Goal: Task Accomplishment & Management: Manage account settings

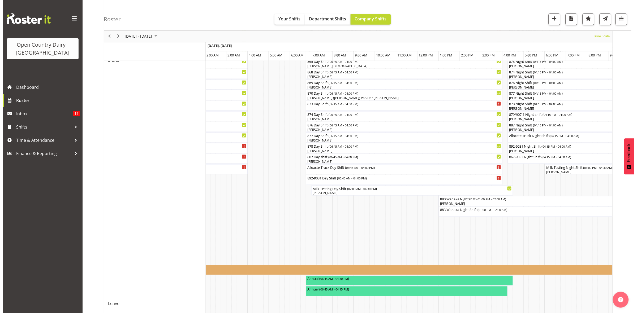
scroll to position [218, 0]
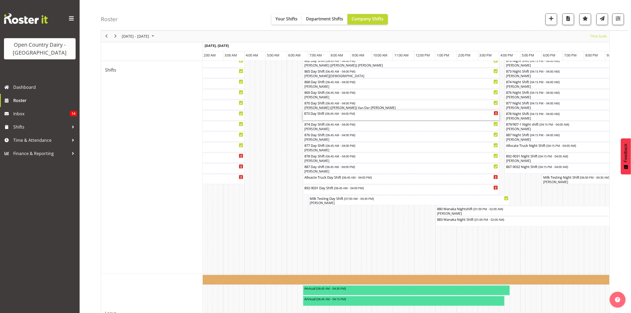
click at [316, 113] on div "873 Day Shift ( 06:45 AM - 04:00 PM )" at bounding box center [401, 113] width 194 height 5
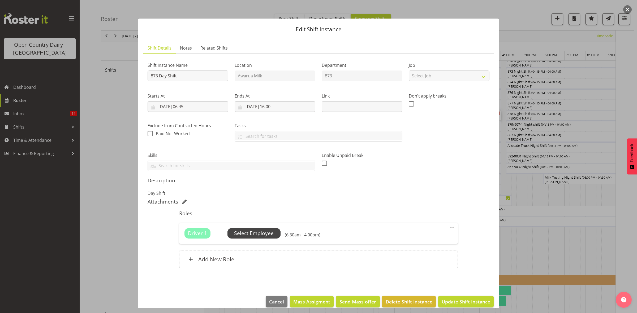
click at [259, 231] on span "Select Employee" at bounding box center [254, 234] width 40 height 8
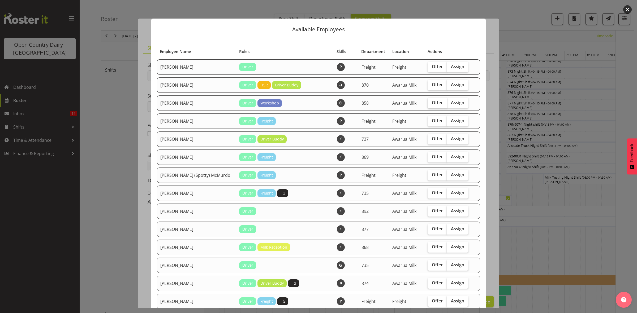
click at [432, 104] on span "Offer" at bounding box center [437, 102] width 11 height 5
click at [431, 104] on input "Offer" at bounding box center [428, 102] width 3 height 3
click at [432, 104] on span "Offer" at bounding box center [437, 102] width 11 height 5
click at [431, 104] on input "Offer" at bounding box center [428, 102] width 3 height 3
checkbox input "false"
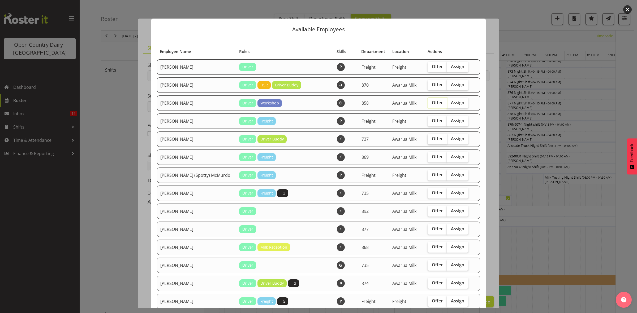
click at [432, 139] on span "Offer" at bounding box center [437, 138] width 11 height 5
click at [427, 139] on input "Offer" at bounding box center [428, 138] width 3 height 3
checkbox input "true"
click at [432, 154] on span "Offer" at bounding box center [437, 156] width 11 height 5
click at [427, 155] on input "Offer" at bounding box center [428, 156] width 3 height 3
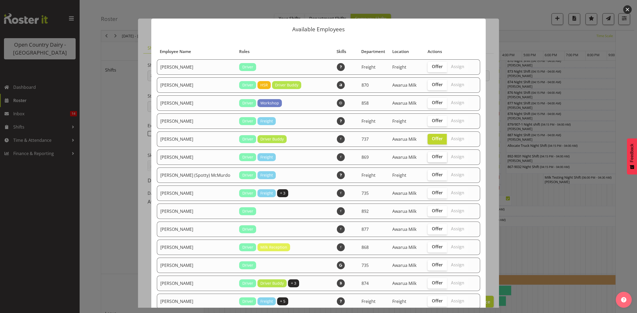
checkbox input "true"
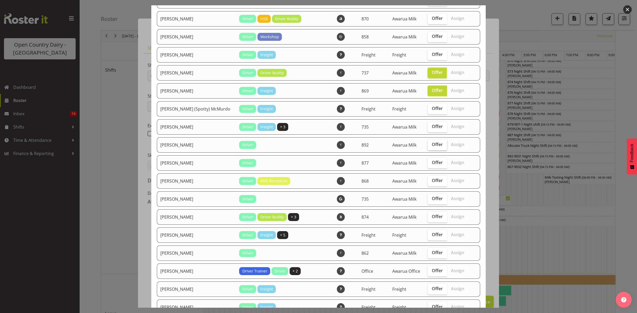
scroll to position [99, 0]
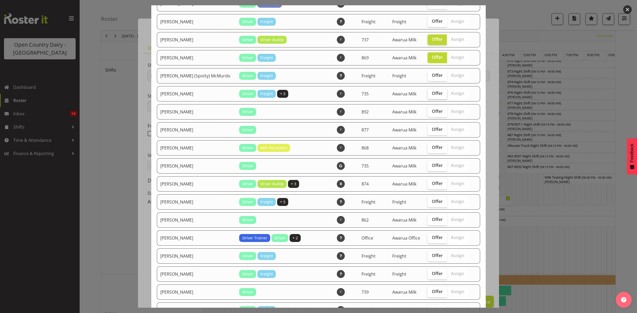
click at [432, 95] on span "Offer" at bounding box center [437, 93] width 11 height 5
click at [427, 95] on input "Offer" at bounding box center [428, 93] width 3 height 3
checkbox input "true"
click at [432, 132] on span "Offer" at bounding box center [437, 129] width 11 height 5
click at [428, 131] on input "Offer" at bounding box center [428, 129] width 3 height 3
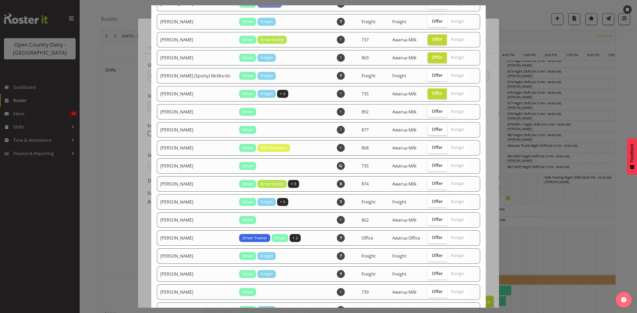
checkbox input "true"
click at [432, 150] on span "Offer" at bounding box center [437, 147] width 11 height 5
click at [431, 149] on input "Offer" at bounding box center [428, 147] width 3 height 3
checkbox input "true"
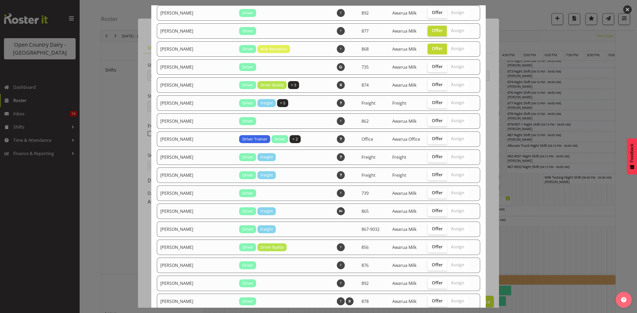
scroll to position [199, 0]
click at [432, 84] on span "Offer" at bounding box center [437, 83] width 11 height 5
click at [427, 84] on input "Offer" at bounding box center [428, 84] width 3 height 3
checkbox input "true"
click at [432, 122] on span "Offer" at bounding box center [437, 120] width 11 height 5
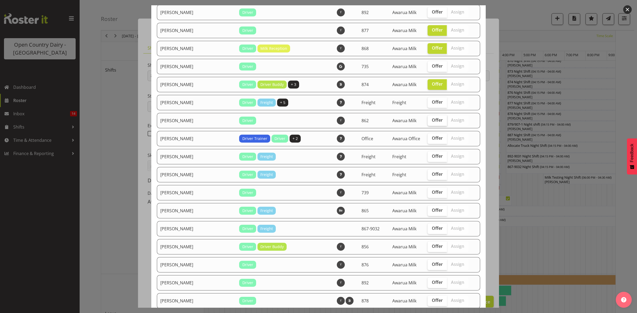
click at [429, 122] on input "Offer" at bounding box center [428, 120] width 3 height 3
checkbox input "true"
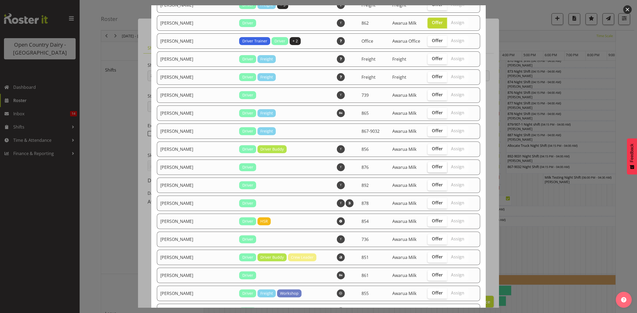
scroll to position [298, 0]
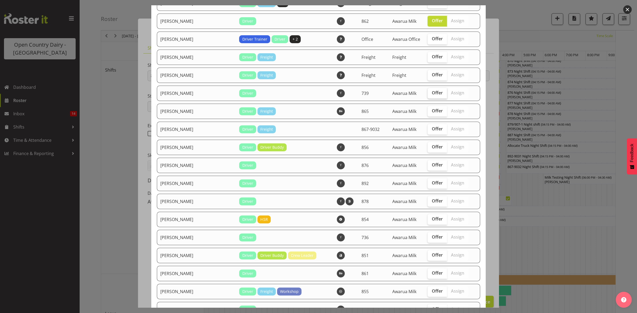
click at [432, 95] on span "Offer" at bounding box center [437, 92] width 11 height 5
click at [427, 95] on input "Offer" at bounding box center [428, 92] width 3 height 3
checkbox input "true"
click at [432, 114] on span "Offer" at bounding box center [437, 110] width 11 height 5
click at [428, 113] on input "Offer" at bounding box center [428, 110] width 3 height 3
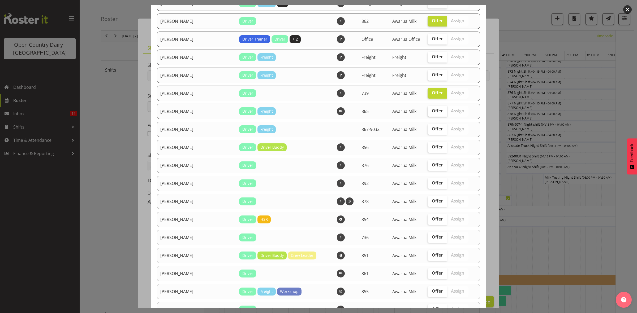
checkbox input "true"
click at [432, 130] on span "Offer" at bounding box center [437, 128] width 11 height 5
click at [430, 130] on input "Offer" at bounding box center [428, 128] width 3 height 3
checkbox input "true"
click at [432, 148] on span "Offer" at bounding box center [437, 146] width 11 height 5
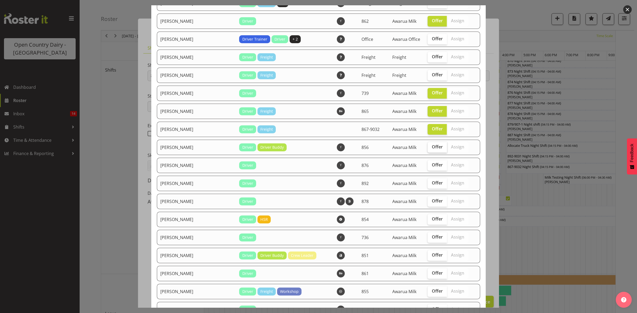
click at [431, 148] on input "Offer" at bounding box center [428, 146] width 3 height 3
checkbox input "true"
click at [432, 165] on span "Offer" at bounding box center [437, 164] width 11 height 5
click at [431, 165] on input "Offer" at bounding box center [428, 164] width 3 height 3
checkbox input "true"
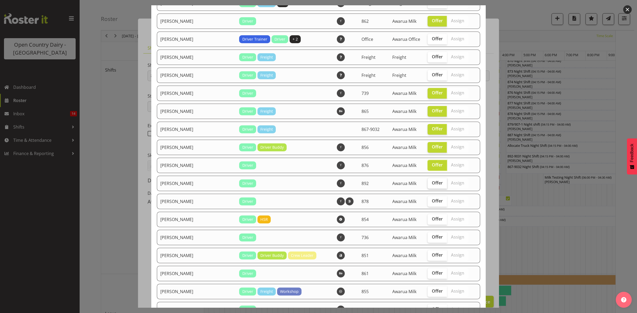
click at [432, 184] on span "Offer" at bounding box center [437, 182] width 11 height 5
click at [431, 184] on input "Offer" at bounding box center [428, 182] width 3 height 3
checkbox input "true"
click at [432, 204] on span "Offer" at bounding box center [437, 200] width 11 height 5
click at [427, 203] on input "Offer" at bounding box center [428, 201] width 3 height 3
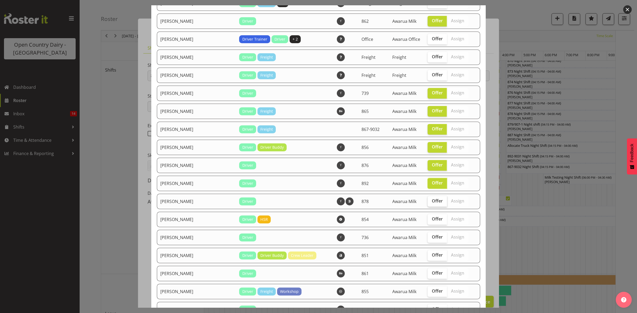
checkbox input "true"
click at [432, 221] on span "Offer" at bounding box center [437, 218] width 11 height 5
click at [427, 221] on input "Offer" at bounding box center [428, 219] width 3 height 3
click at [432, 220] on span "Offer" at bounding box center [437, 218] width 11 height 5
click at [427, 220] on input "Offer" at bounding box center [428, 219] width 3 height 3
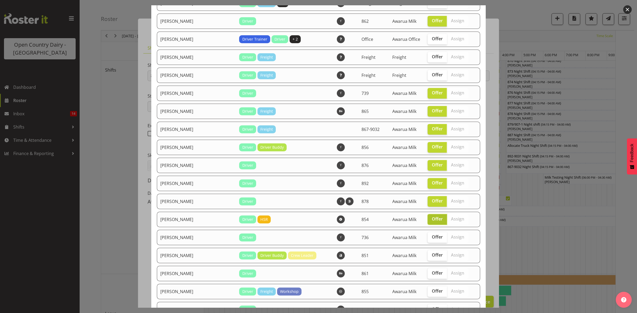
checkbox input "false"
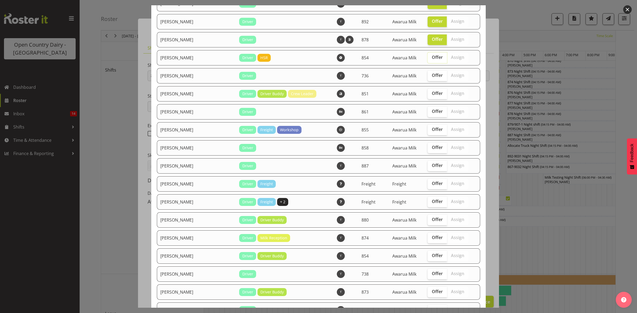
scroll to position [464, 0]
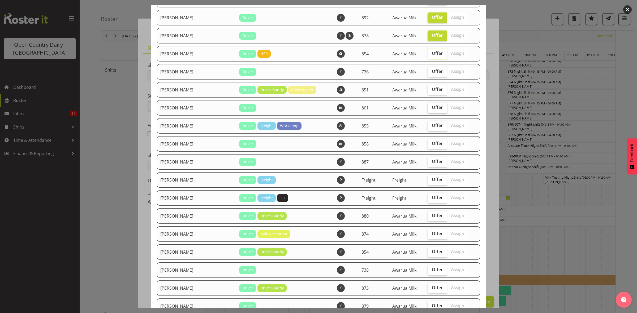
click at [432, 110] on span "Offer" at bounding box center [437, 107] width 11 height 5
click at [431, 109] on input "Offer" at bounding box center [428, 107] width 3 height 3
checkbox input "true"
click at [432, 56] on span "Offer" at bounding box center [437, 53] width 11 height 5
click at [427, 55] on input "Offer" at bounding box center [428, 53] width 3 height 3
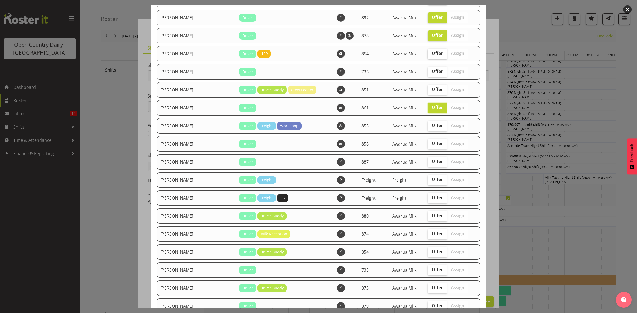
checkbox input "true"
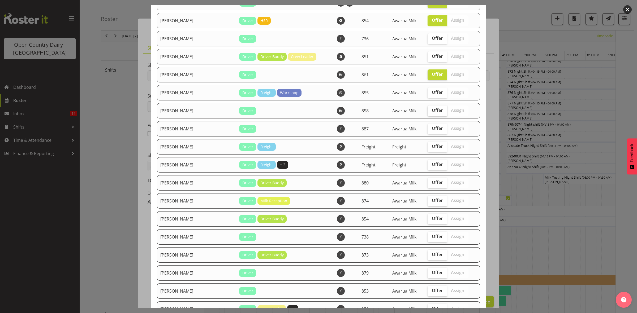
click at [432, 111] on span "Offer" at bounding box center [437, 110] width 11 height 5
click at [428, 111] on input "Offer" at bounding box center [428, 110] width 3 height 3
checkbox input "true"
click at [432, 131] on span "Offer" at bounding box center [437, 128] width 11 height 5
click at [427, 130] on input "Offer" at bounding box center [428, 128] width 3 height 3
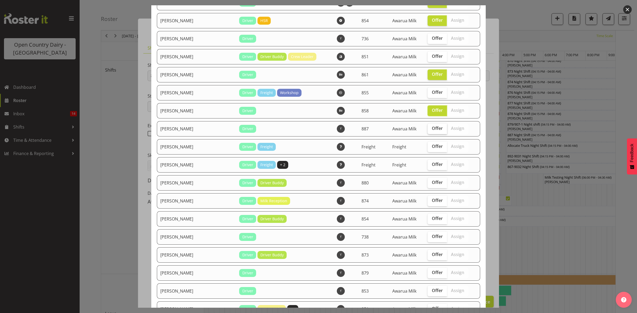
checkbox input "true"
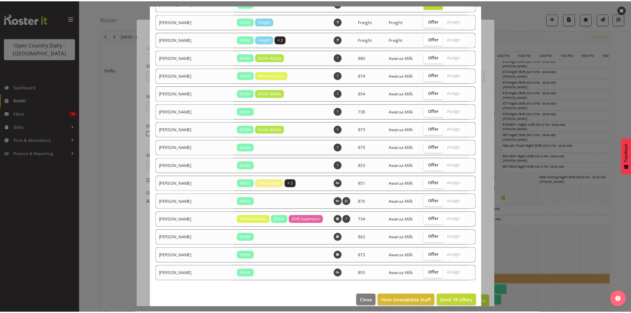
scroll to position [636, 0]
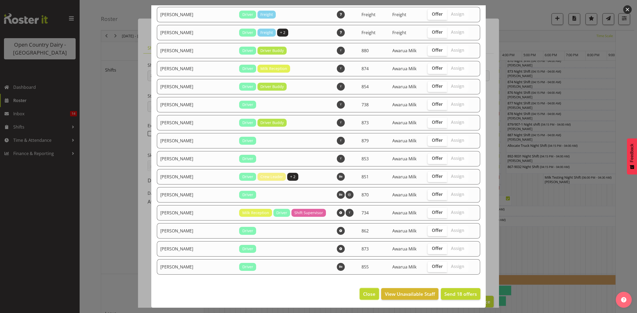
click at [363, 295] on span "Close" at bounding box center [369, 294] width 12 height 7
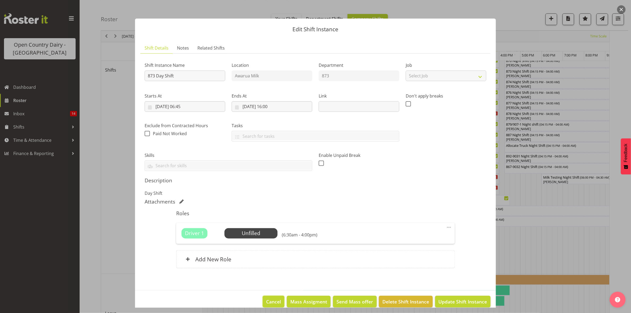
click at [263, 298] on button "Cancel" at bounding box center [274, 302] width 22 height 12
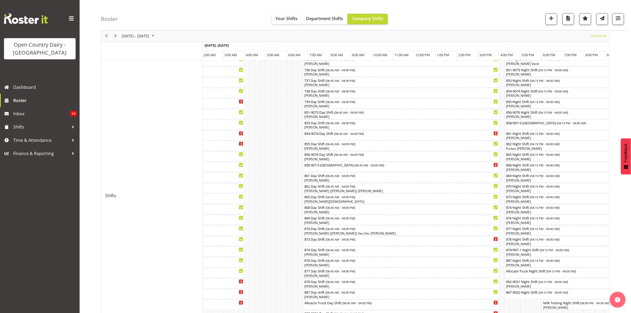
scroll to position [85, 0]
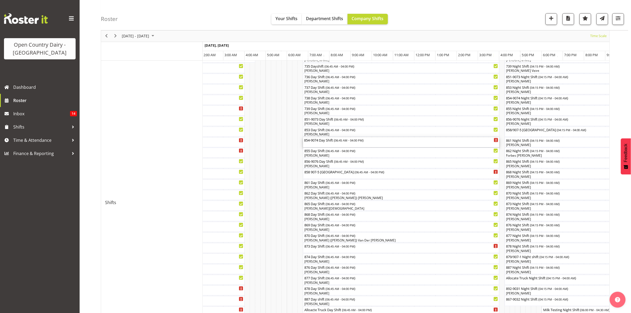
click at [318, 144] on div "854-9074 Day Shift ( 06:45 AM - 04:00 PM )" at bounding box center [401, 142] width 194 height 10
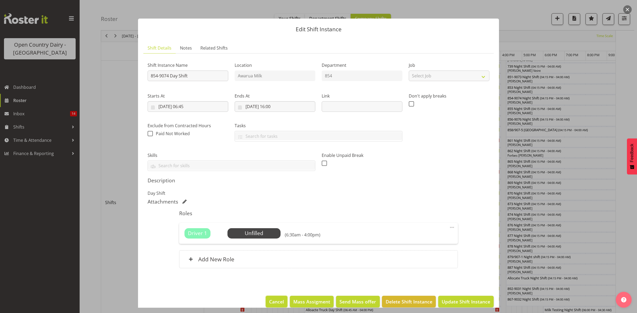
click at [275, 302] on span "Cancel" at bounding box center [276, 301] width 15 height 7
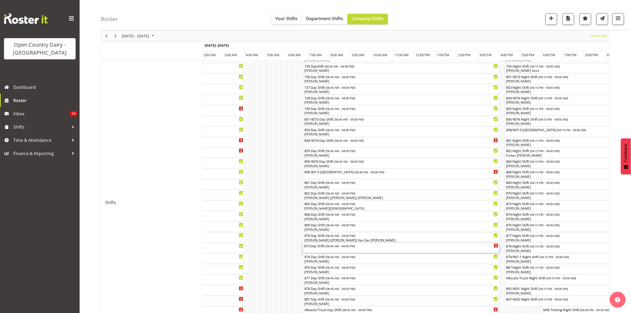
click at [314, 250] on div "873 Day Shift ( 06:45 AM - 04:00 PM )" at bounding box center [401, 248] width 194 height 10
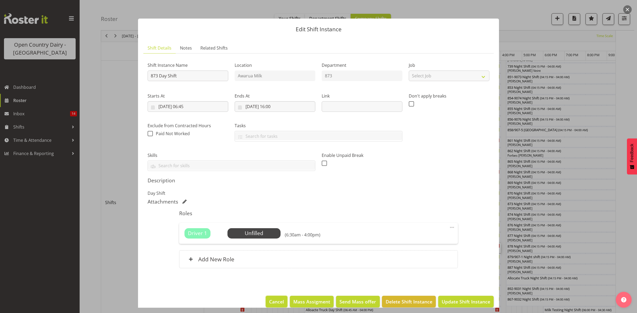
click at [269, 303] on span "Cancel" at bounding box center [276, 301] width 15 height 7
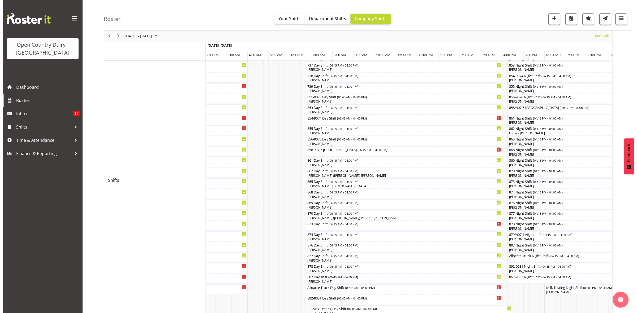
scroll to position [118, 0]
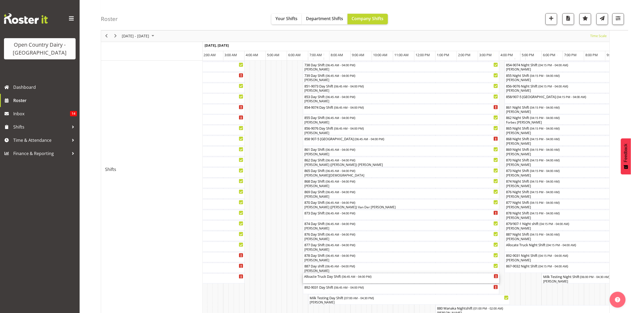
click at [333, 277] on div "Alloacte Truck Day Shift ( 06:45 AM - 04:00 PM )" at bounding box center [401, 276] width 194 height 5
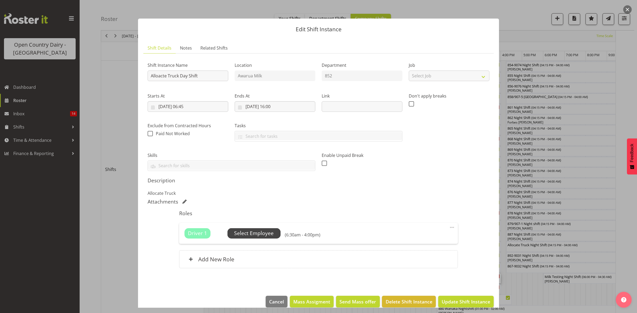
click at [243, 234] on span "Select Employee" at bounding box center [254, 234] width 40 height 8
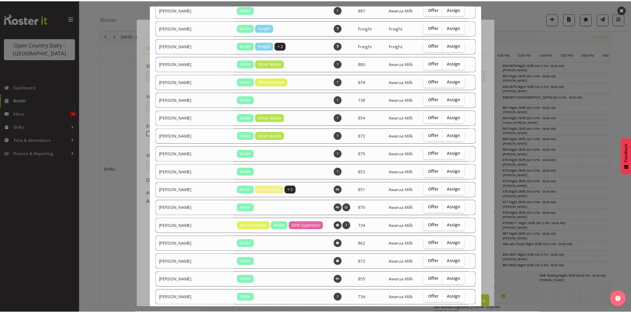
scroll to position [690, 0]
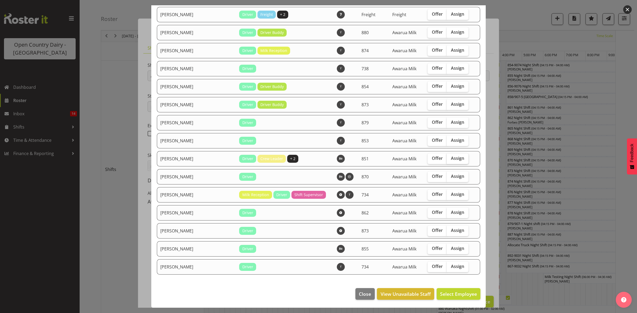
click at [453, 159] on span "Assign" at bounding box center [457, 158] width 13 height 5
click at [450, 159] on input "Assign" at bounding box center [447, 158] width 3 height 3
checkbox input "true"
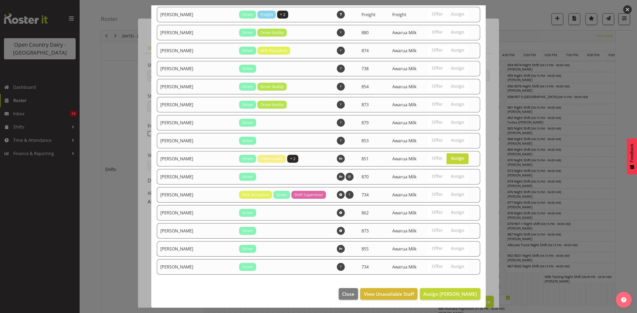
click at [438, 287] on footer "Close View Unavailable Staff Assign Stacey Wilson" at bounding box center [318, 295] width 334 height 25
click at [439, 293] on span "Assign Stacey Wilson" at bounding box center [450, 294] width 54 height 6
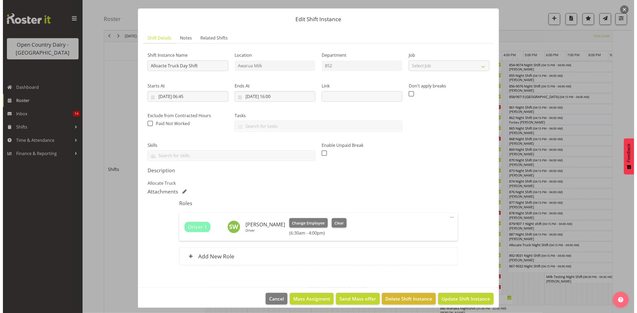
scroll to position [15, 0]
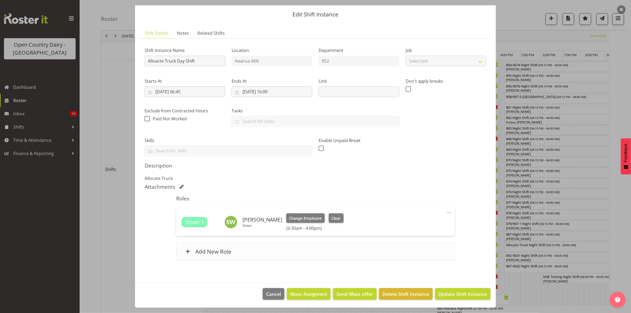
click at [198, 255] on h6 "Add New Role" at bounding box center [213, 251] width 36 height 7
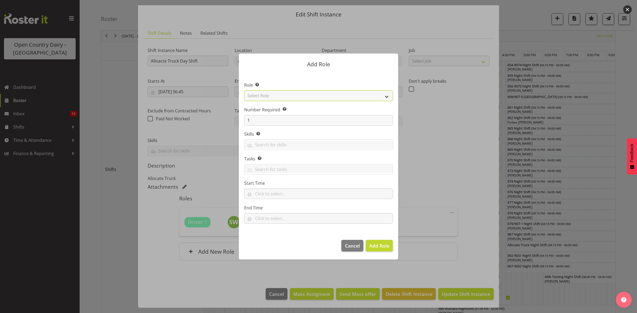
click at [280, 96] on select "Select Role Crew Leader Driver Driver Assessor Dayshift Driver Assessor Nightsh…" at bounding box center [318, 95] width 149 height 11
select select "1154"
click at [244, 90] on select "Select Role Crew Leader Driver Driver Assessor Dayshift Driver Assessor Nightsh…" at bounding box center [318, 95] width 149 height 11
click at [374, 247] on span "Add Role" at bounding box center [379, 246] width 20 height 6
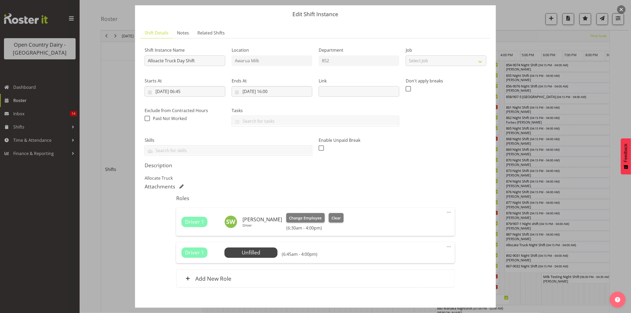
click at [402, 255] on div "Driver 1 Unfilled Select Employee (6:45am - 4:00pm)" at bounding box center [315, 253] width 268 height 10
click at [275, 255] on span "Select Employee" at bounding box center [250, 253] width 53 height 10
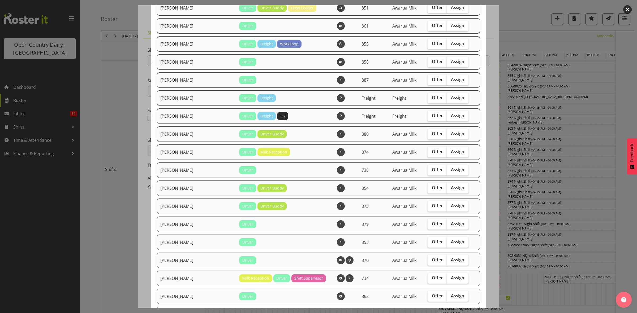
scroll to position [573, 0]
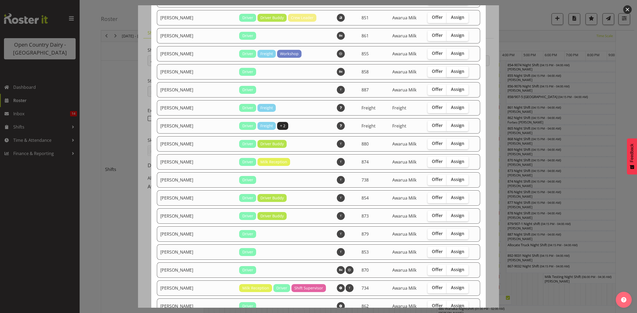
click at [451, 74] on span "Assign" at bounding box center [457, 71] width 13 height 5
click at [449, 73] on input "Assign" at bounding box center [447, 71] width 3 height 3
checkbox input "true"
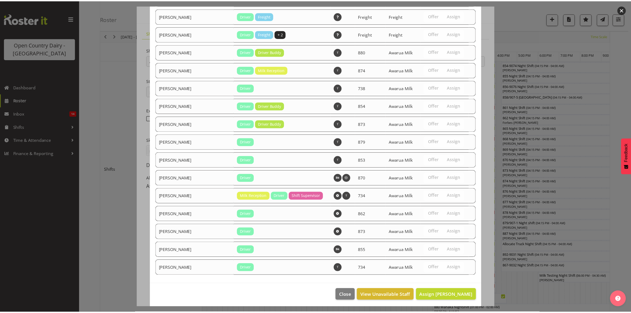
scroll to position [672, 0]
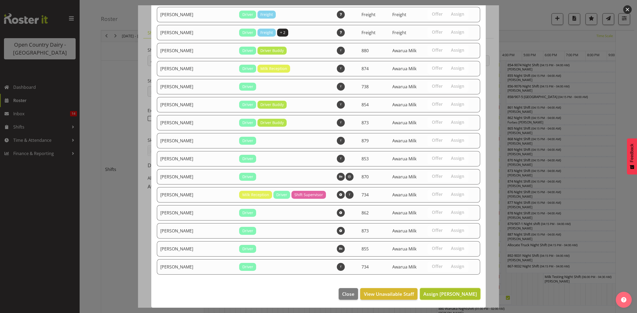
click at [442, 290] on button "Assign Neil Peters" at bounding box center [450, 294] width 60 height 12
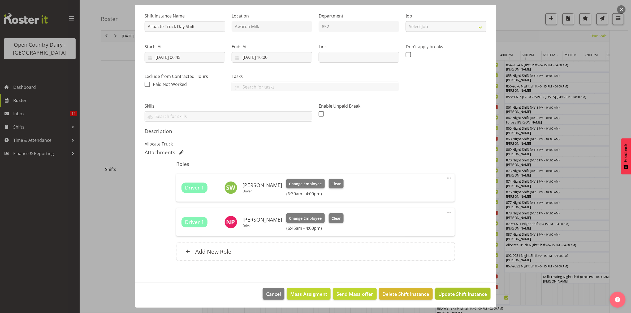
click at [454, 297] on span "Update Shift Instance" at bounding box center [463, 294] width 49 height 7
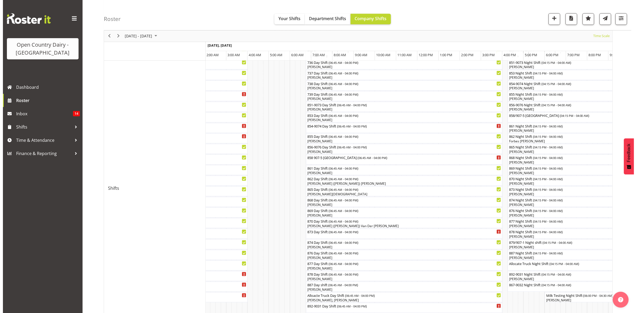
scroll to position [0, 0]
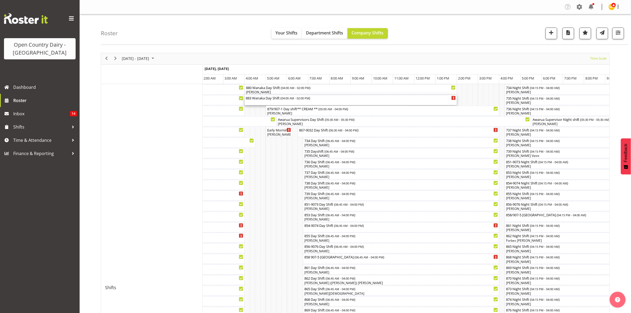
click at [320, 102] on div "883 Wanaka Day Shift ( 04:00 AM - 02:00 PM )" at bounding box center [351, 100] width 210 height 10
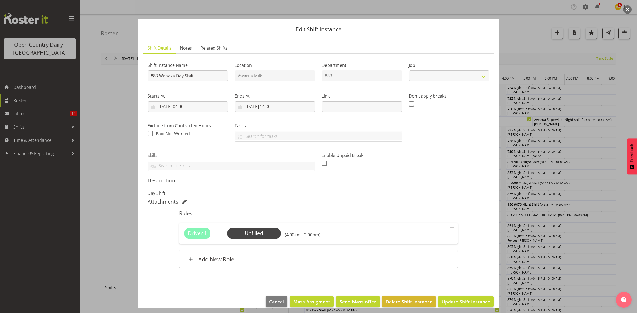
select select "10670"
click at [269, 299] on span "Cancel" at bounding box center [276, 301] width 15 height 7
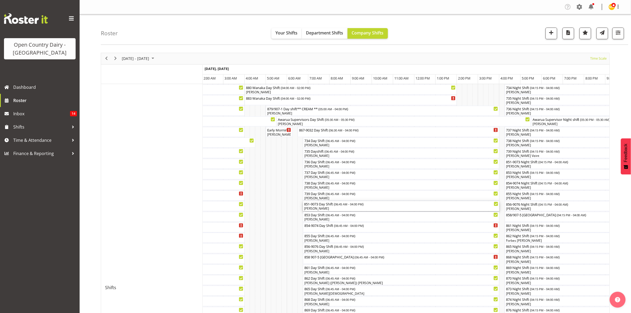
click at [321, 206] on div "851-9073 Day Shift ( 06:45 AM - 04:00 PM )" at bounding box center [401, 203] width 194 height 5
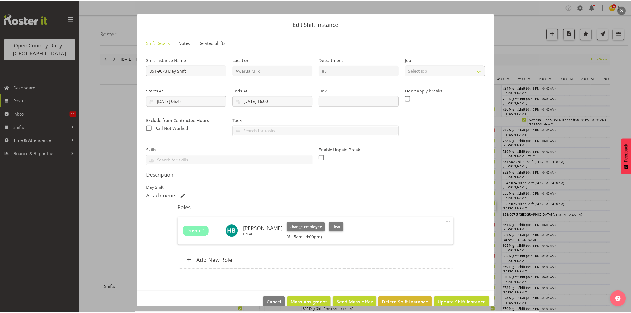
scroll to position [15, 0]
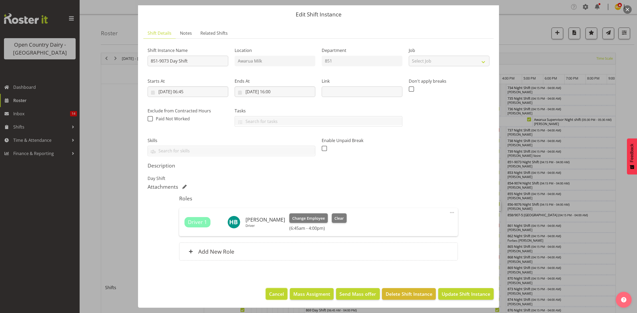
click at [273, 293] on span "Cancel" at bounding box center [276, 294] width 15 height 7
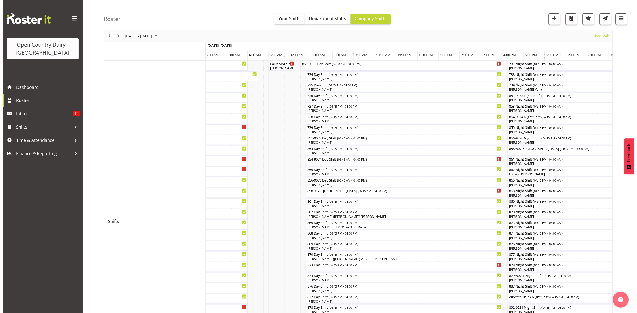
scroll to position [133, 0]
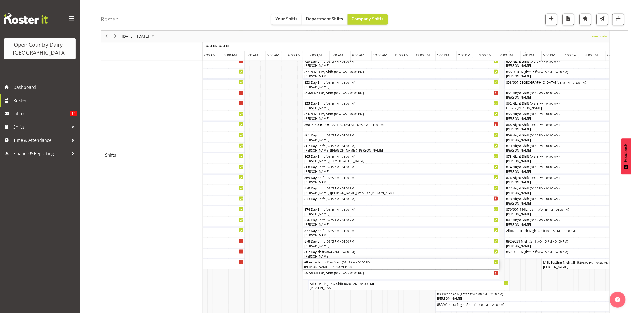
click at [338, 266] on div "Stacey Wilson, Neil Peters" at bounding box center [401, 267] width 194 height 5
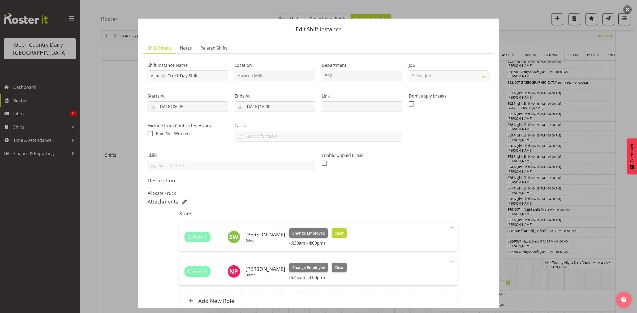
click at [336, 234] on span "Clear" at bounding box center [338, 234] width 9 height 6
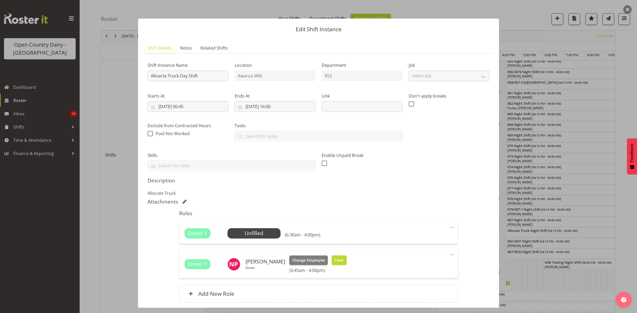
click at [335, 261] on span "Clear" at bounding box center [338, 261] width 9 height 6
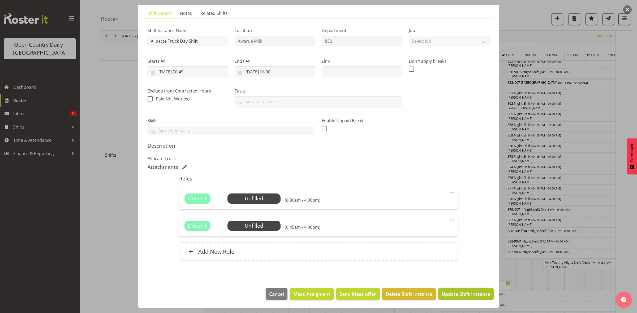
click at [446, 292] on span "Update Shift Instance" at bounding box center [465, 294] width 49 height 7
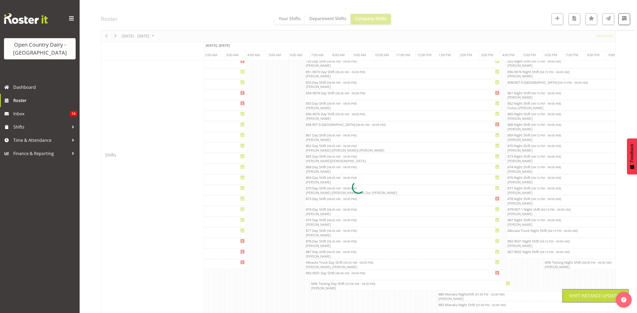
scroll to position [0, 0]
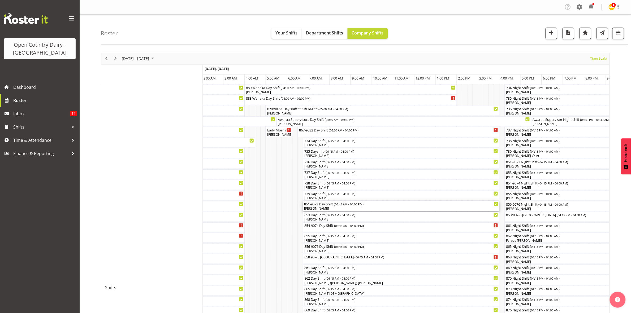
click at [329, 204] on div "851-9073 Day Shift ( 06:45 AM - 04:00 PM )" at bounding box center [401, 203] width 194 height 5
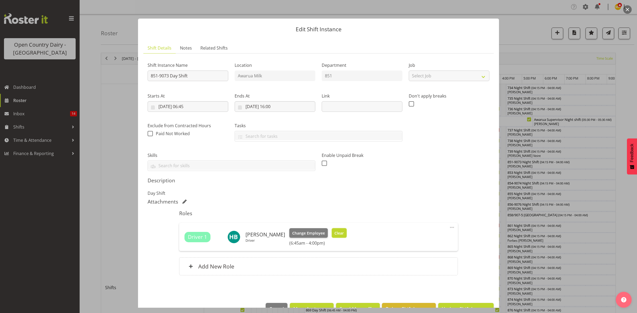
click at [334, 238] on button "Clear" at bounding box center [339, 233] width 15 height 10
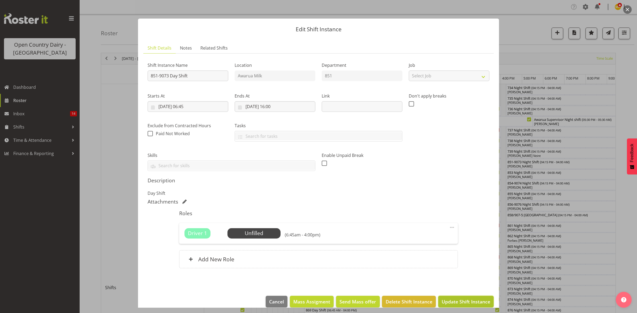
click at [466, 303] on span "Update Shift Instance" at bounding box center [465, 301] width 49 height 7
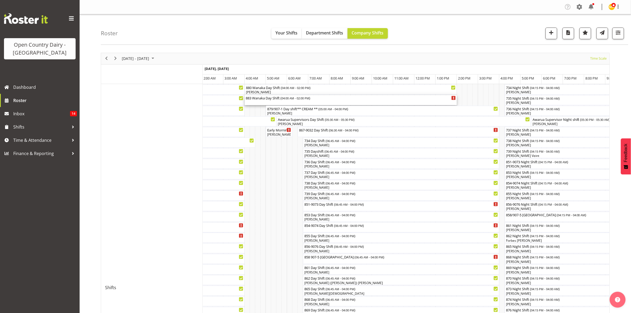
click at [309, 100] on span "04:00 AM - 02:00 PM" at bounding box center [295, 98] width 28 height 4
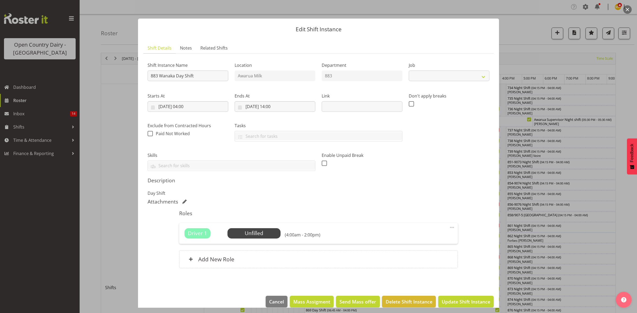
select select "10670"
click at [255, 238] on span "Select Employee" at bounding box center [253, 233] width 53 height 10
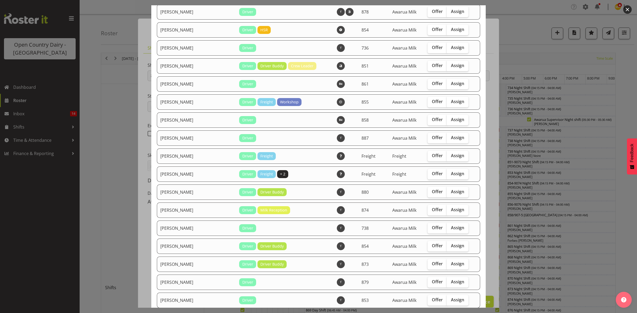
scroll to position [392, 0]
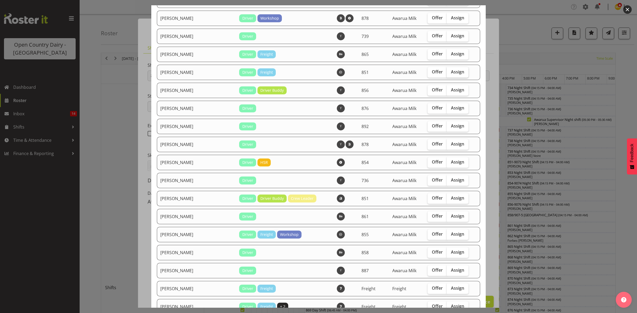
click at [451, 74] on span "Assign" at bounding box center [457, 71] width 13 height 5
click at [450, 74] on input "Assign" at bounding box center [447, 71] width 3 height 3
checkbox input "true"
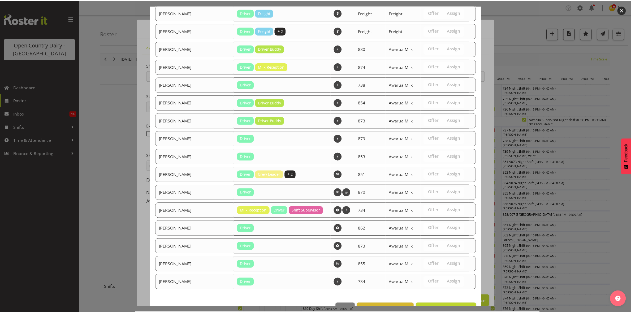
scroll to position [690, 0]
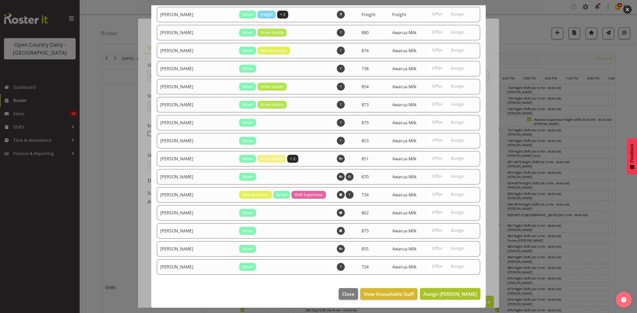
click at [438, 291] on span "Assign Hayden Batt" at bounding box center [450, 294] width 54 height 6
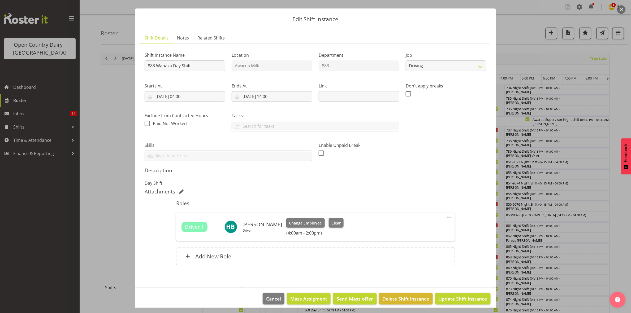
scroll to position [15, 0]
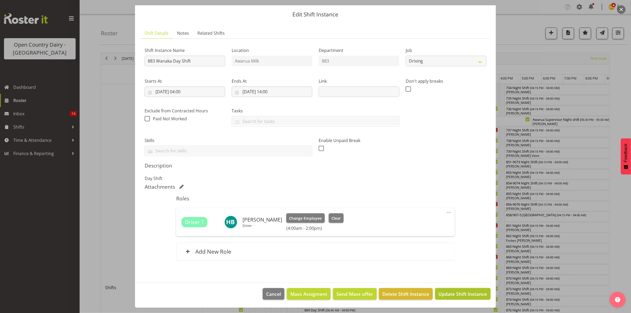
click at [446, 293] on span "Update Shift Instance" at bounding box center [463, 294] width 49 height 7
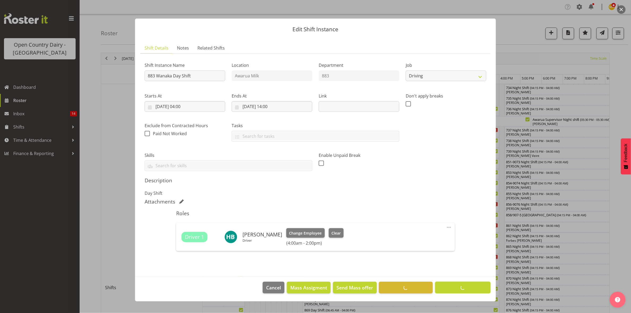
scroll to position [0, 0]
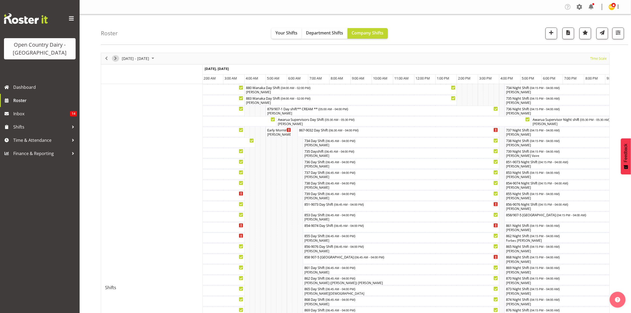
click at [117, 62] on div "next period" at bounding box center [115, 58] width 9 height 11
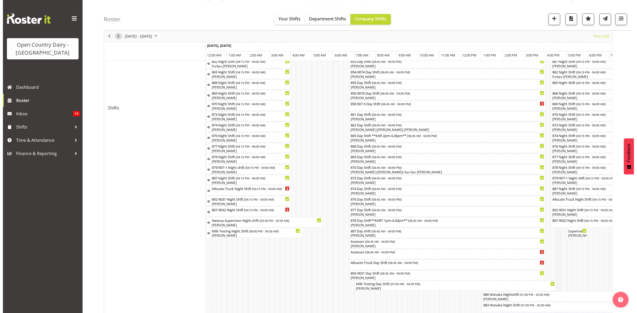
scroll to position [109, 0]
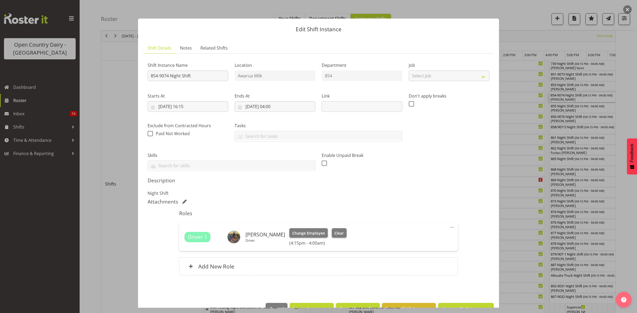
scroll to position [15, 0]
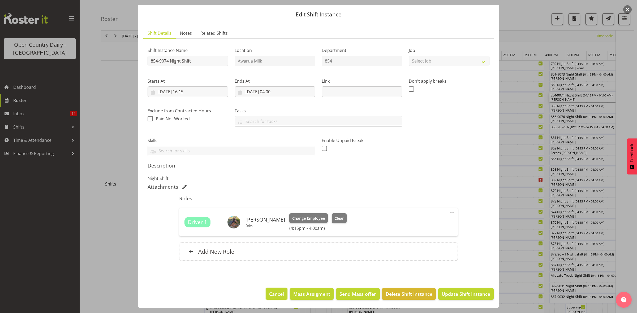
click at [271, 291] on span "Cancel" at bounding box center [276, 294] width 15 height 7
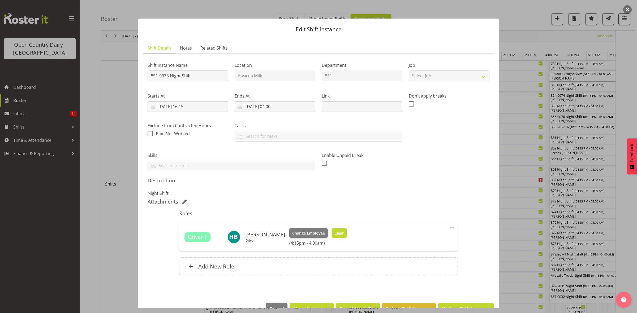
click at [337, 232] on span "Clear" at bounding box center [338, 234] width 9 height 6
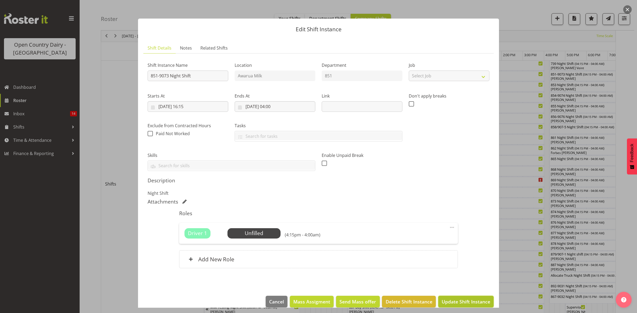
click at [454, 305] on span "Update Shift Instance" at bounding box center [465, 301] width 49 height 7
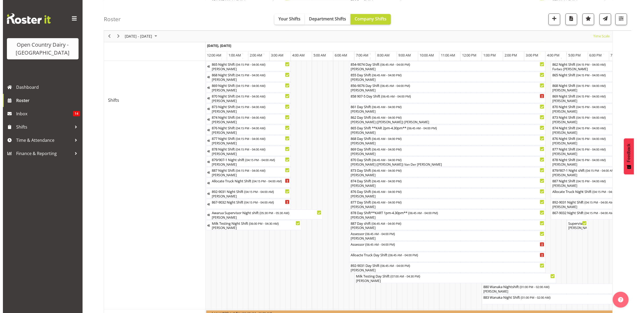
scroll to position [232, 0]
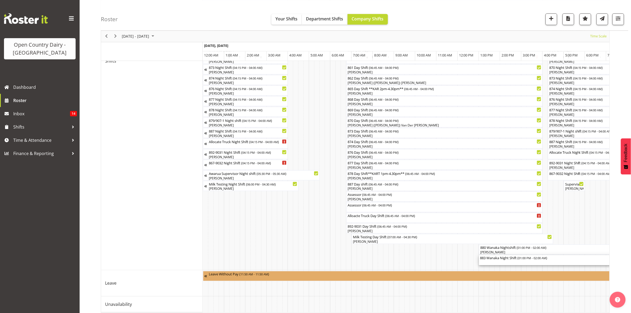
click at [522, 261] on div "883 Wanaka Night Shift ( 01:00 PM - 02:00 AM )" at bounding box center [617, 260] width 274 height 10
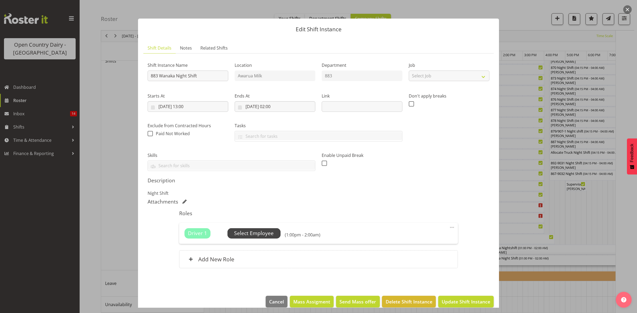
click at [279, 235] on span "Select Employee" at bounding box center [253, 233] width 53 height 10
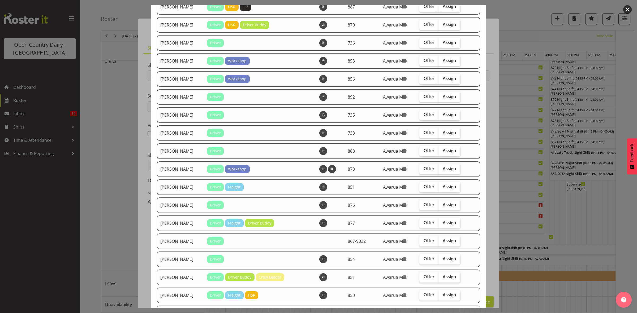
scroll to position [66, 0]
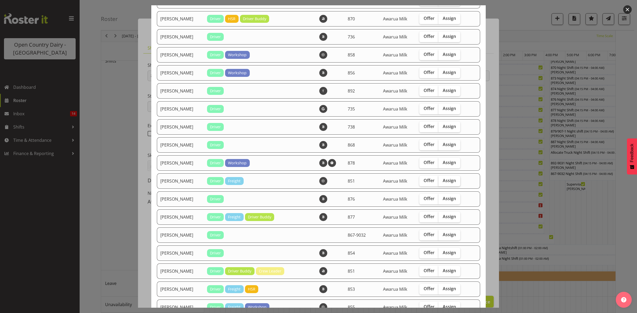
click at [438, 183] on input "Assign" at bounding box center [439, 180] width 3 height 3
checkbox input "true"
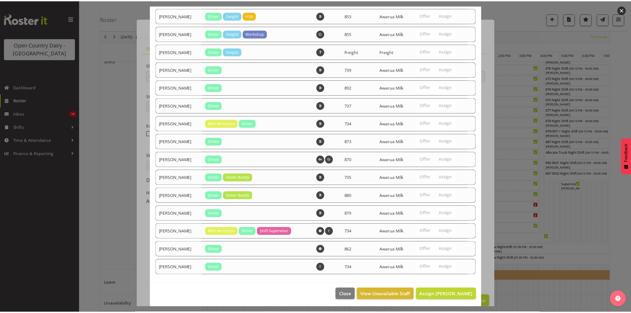
scroll to position [345, 0]
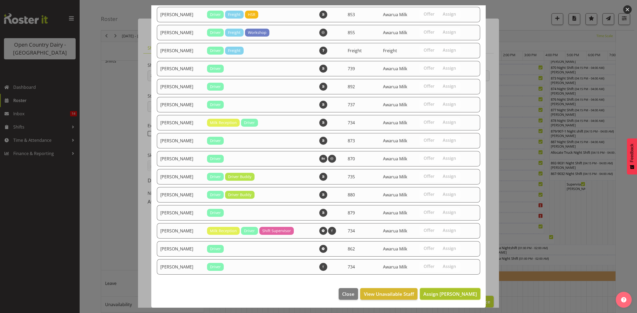
click at [425, 289] on button "Assign Hayden Batt" at bounding box center [450, 294] width 60 height 12
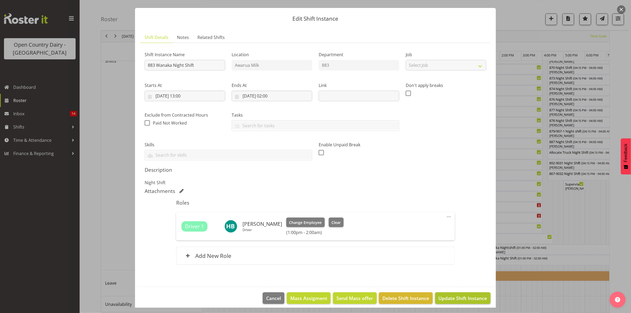
scroll to position [15, 0]
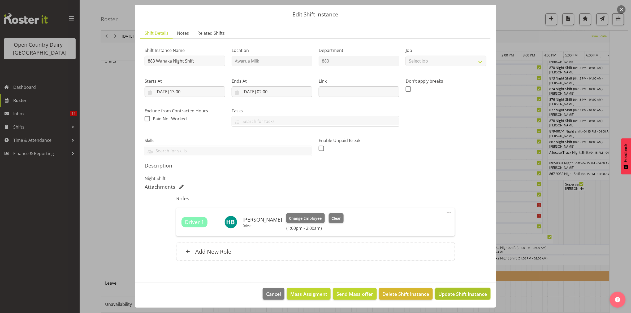
click at [446, 293] on span "Update Shift Instance" at bounding box center [463, 294] width 49 height 7
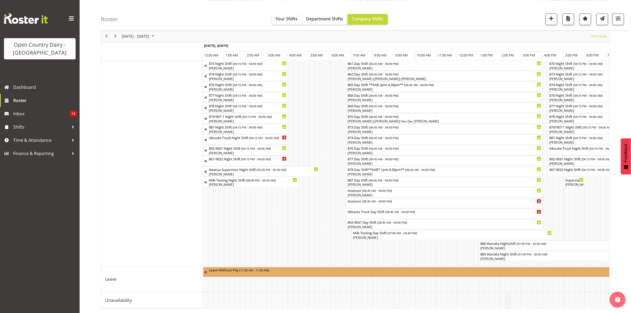
scroll to position [242, 0]
click at [104, 38] on span "Previous" at bounding box center [106, 36] width 6 height 7
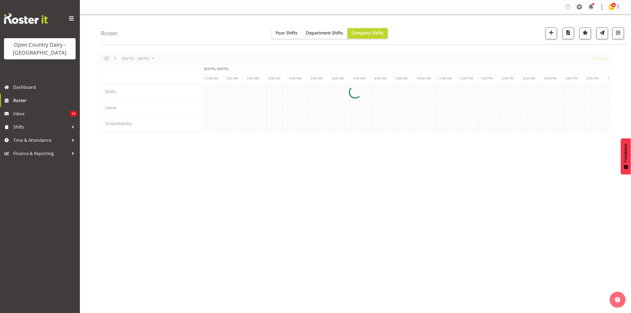
scroll to position [0, 2547]
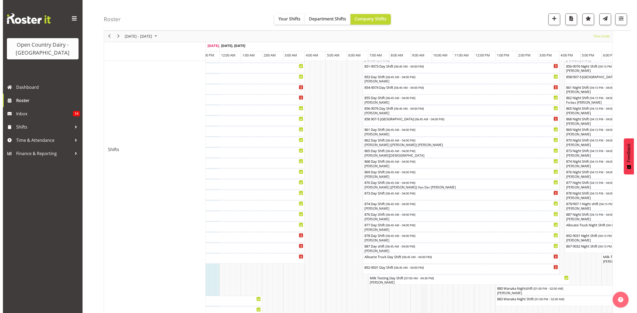
scroll to position [118, 0]
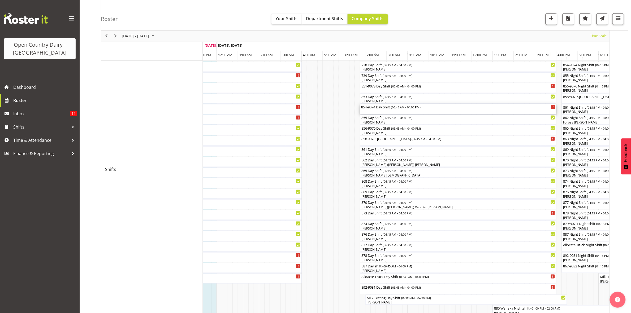
click at [384, 104] on div "854-9074 Day Shift ( 06:45 AM - 04:00 PM )" at bounding box center [458, 106] width 194 height 5
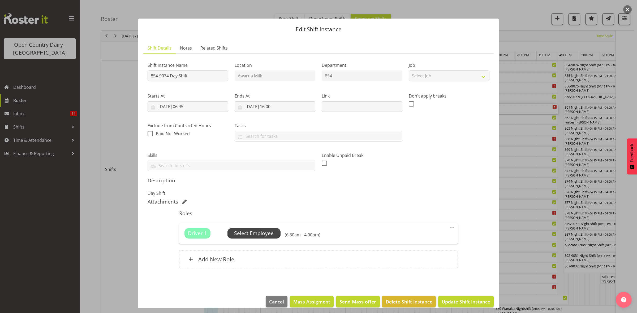
click at [266, 229] on span "Select Employee" at bounding box center [253, 233] width 53 height 10
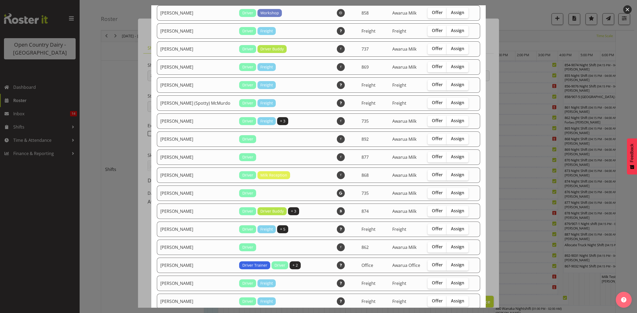
scroll to position [0, 0]
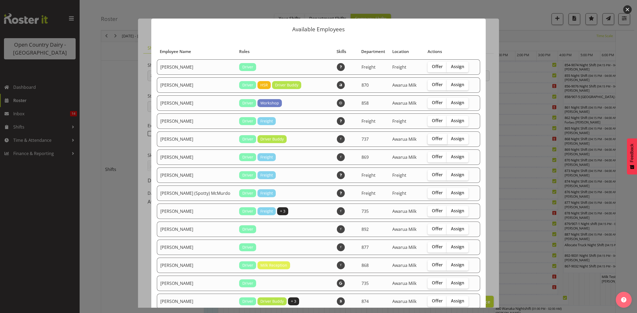
click at [432, 140] on span "Offer" at bounding box center [437, 138] width 11 height 5
click at [431, 140] on input "Offer" at bounding box center [428, 138] width 3 height 3
checkbox input "true"
click at [432, 157] on span "Offer" at bounding box center [437, 156] width 11 height 5
click at [430, 157] on input "Offer" at bounding box center [428, 156] width 3 height 3
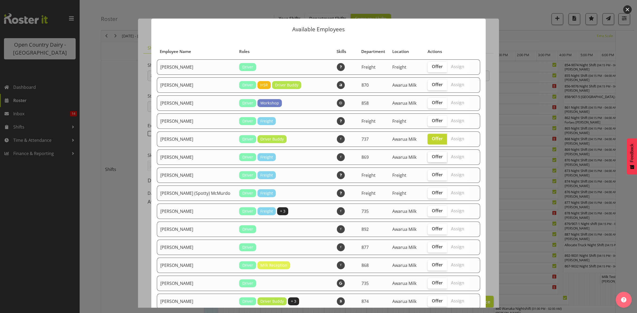
checkbox input "true"
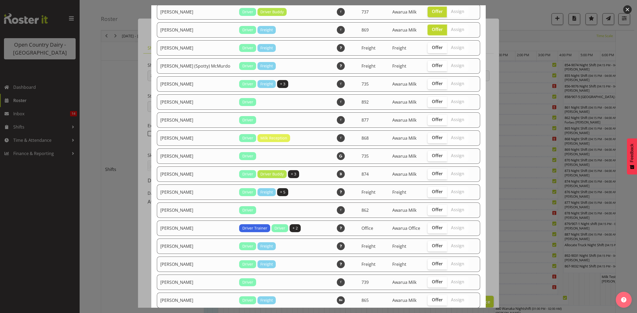
scroll to position [133, 0]
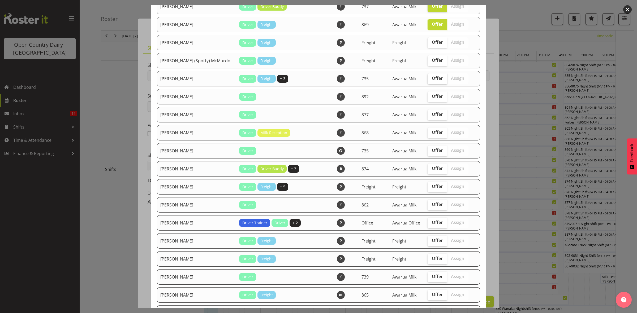
click at [432, 81] on span "Offer" at bounding box center [437, 78] width 11 height 5
click at [427, 80] on input "Offer" at bounding box center [428, 78] width 3 height 3
checkbox input "true"
click at [435, 114] on label "Offer" at bounding box center [436, 115] width 19 height 11
click at [431, 114] on input "Offer" at bounding box center [428, 114] width 3 height 3
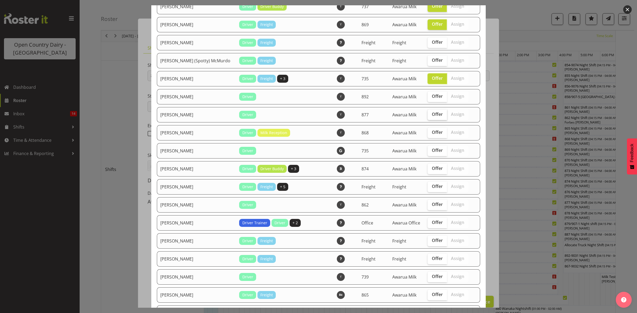
checkbox input "true"
click at [427, 136] on label "Offer" at bounding box center [436, 133] width 19 height 11
click at [427, 134] on input "Offer" at bounding box center [428, 132] width 3 height 3
checkbox input "true"
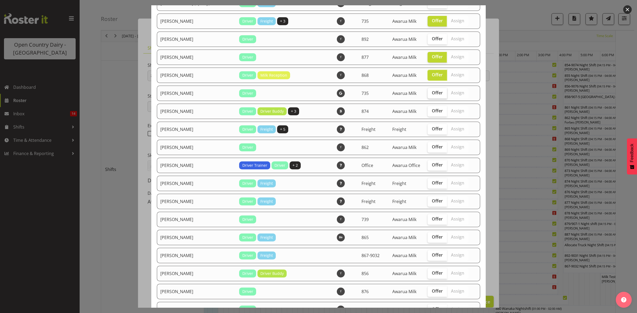
scroll to position [199, 0]
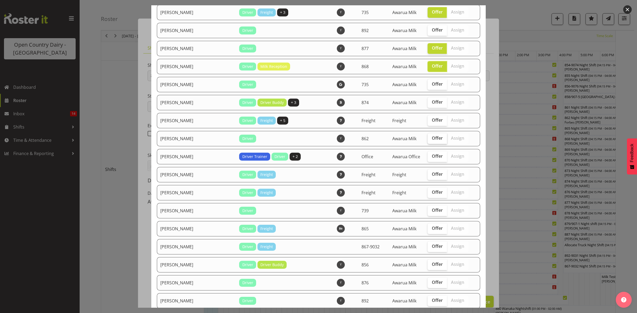
click at [433, 141] on span "Offer" at bounding box center [437, 138] width 11 height 5
click at [431, 140] on input "Offer" at bounding box center [428, 138] width 3 height 3
checkbox input "true"
click at [427, 216] on label "Offer" at bounding box center [436, 211] width 19 height 11
click at [427, 212] on input "Offer" at bounding box center [428, 210] width 3 height 3
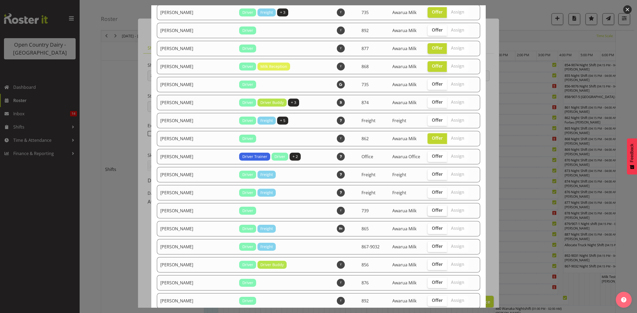
checkbox input "true"
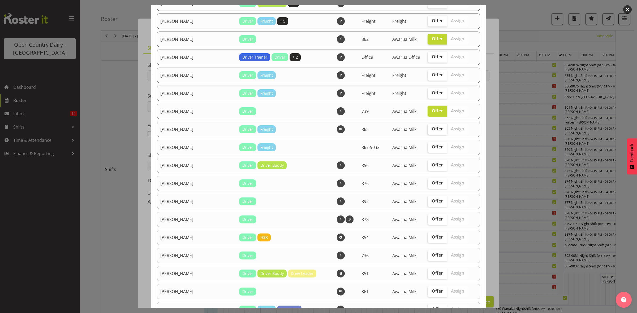
click at [433, 135] on label "Offer" at bounding box center [436, 129] width 19 height 11
click at [431, 131] on input "Offer" at bounding box center [428, 128] width 3 height 3
checkbox input "true"
click at [433, 147] on span "Offer" at bounding box center [437, 146] width 11 height 5
click at [431, 147] on input "Offer" at bounding box center [428, 146] width 3 height 3
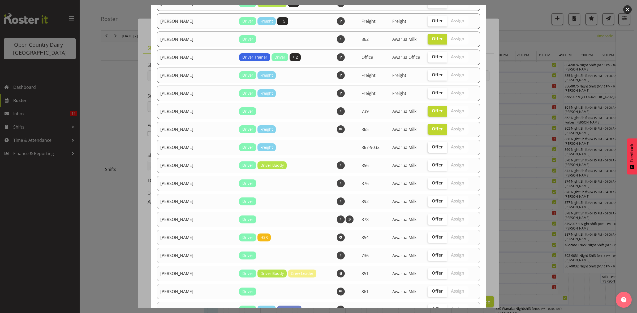
checkbox input "true"
click at [432, 168] on span "Offer" at bounding box center [437, 164] width 11 height 5
click at [427, 167] on input "Offer" at bounding box center [428, 164] width 3 height 3
checkbox input "true"
click at [432, 186] on span "Offer" at bounding box center [437, 182] width 11 height 5
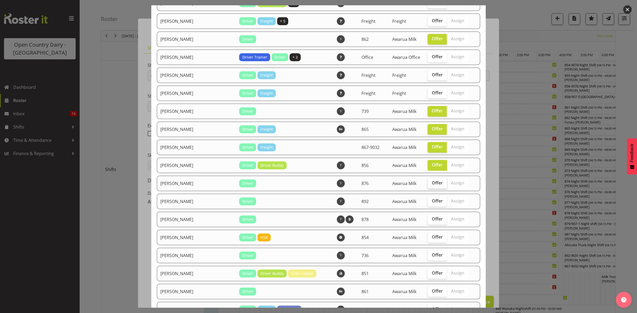
click at [431, 185] on input "Offer" at bounding box center [428, 182] width 3 height 3
checkbox input "true"
click at [427, 203] on input "Offer" at bounding box center [428, 201] width 3 height 3
checkbox input "true"
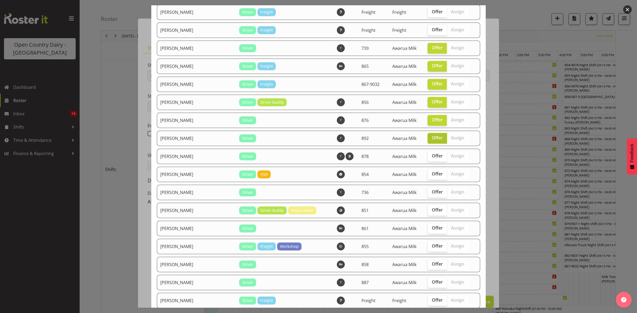
scroll to position [365, 0]
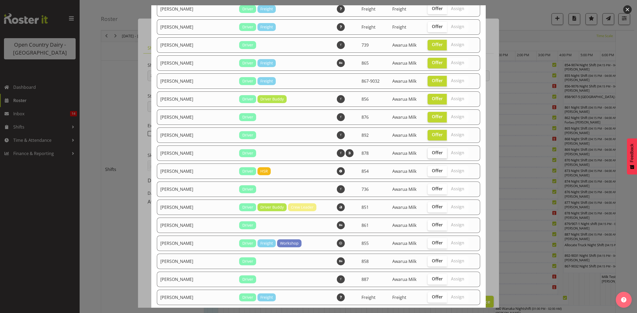
click at [432, 155] on span "Offer" at bounding box center [437, 152] width 11 height 5
click at [427, 155] on input "Offer" at bounding box center [428, 152] width 3 height 3
checkbox input "true"
click at [432, 191] on span "Offer" at bounding box center [437, 188] width 11 height 5
click at [427, 191] on input "Offer" at bounding box center [428, 188] width 3 height 3
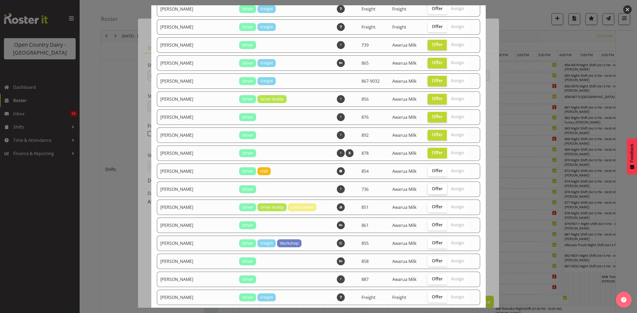
checkbox input "true"
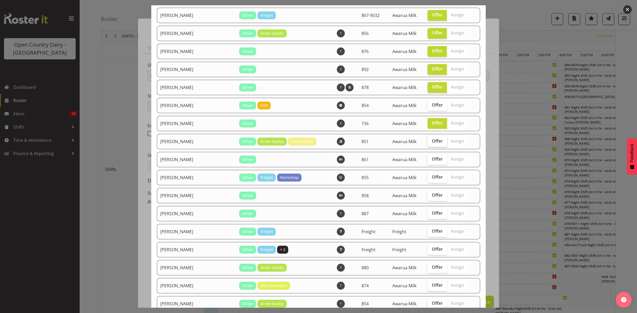
scroll to position [431, 0]
click at [432, 161] on span "Offer" at bounding box center [437, 158] width 11 height 5
click at [427, 161] on input "Offer" at bounding box center [428, 158] width 3 height 3
checkbox input "true"
click at [432, 197] on span "Offer" at bounding box center [437, 194] width 11 height 5
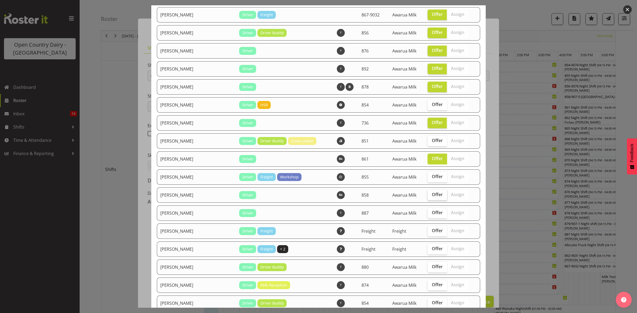
click at [427, 197] on input "Offer" at bounding box center [428, 194] width 3 height 3
checkbox input "true"
click at [432, 215] on span "Offer" at bounding box center [437, 212] width 11 height 5
click at [428, 215] on input "Offer" at bounding box center [428, 212] width 3 height 3
checkbox input "true"
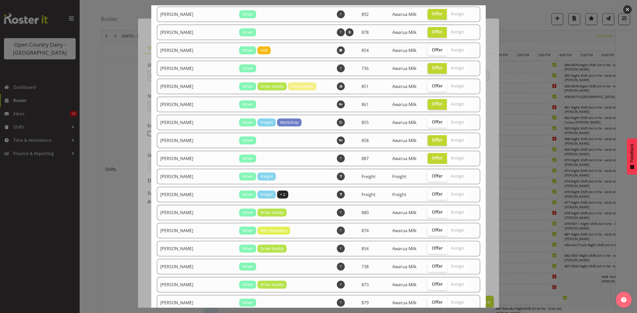
scroll to position [497, 0]
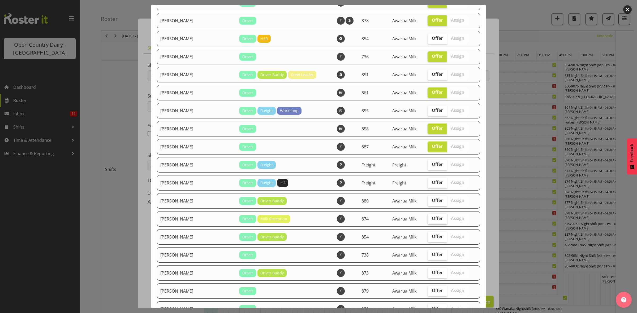
click at [432, 221] on span "Offer" at bounding box center [437, 218] width 11 height 5
click at [431, 220] on input "Offer" at bounding box center [428, 218] width 3 height 3
checkbox input "true"
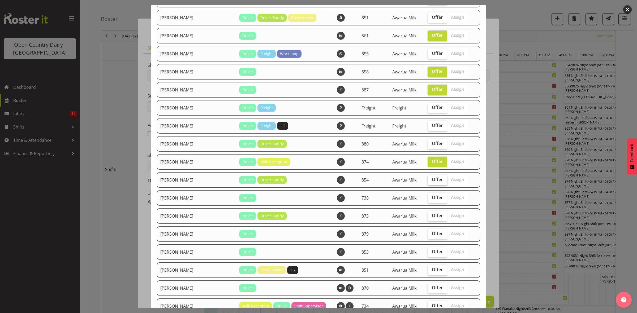
scroll to position [564, 0]
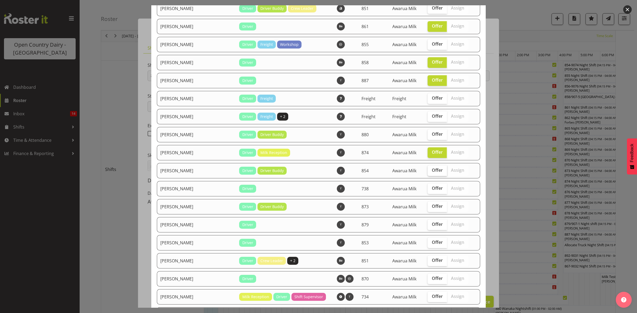
click at [432, 173] on span "Offer" at bounding box center [437, 170] width 11 height 5
click at [427, 172] on input "Offer" at bounding box center [428, 170] width 3 height 3
checkbox input "true"
click at [427, 189] on label "Offer" at bounding box center [436, 189] width 19 height 11
click at [427, 189] on input "Offer" at bounding box center [428, 188] width 3 height 3
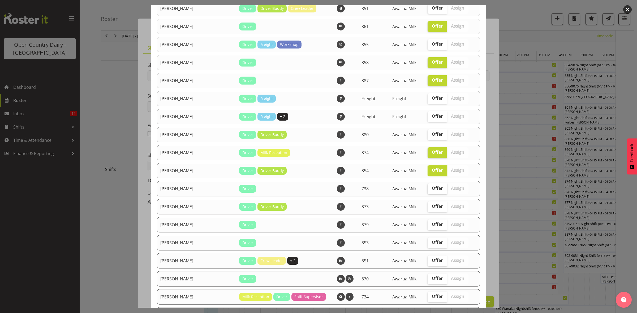
checkbox input "true"
click at [432, 209] on span "Offer" at bounding box center [437, 206] width 11 height 5
click at [427, 208] on input "Offer" at bounding box center [428, 206] width 3 height 3
checkbox input "true"
click at [432, 227] on span "Offer" at bounding box center [437, 224] width 11 height 5
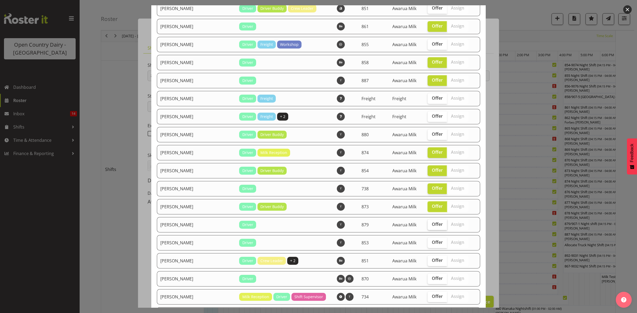
click at [427, 226] on input "Offer" at bounding box center [428, 224] width 3 height 3
checkbox input "true"
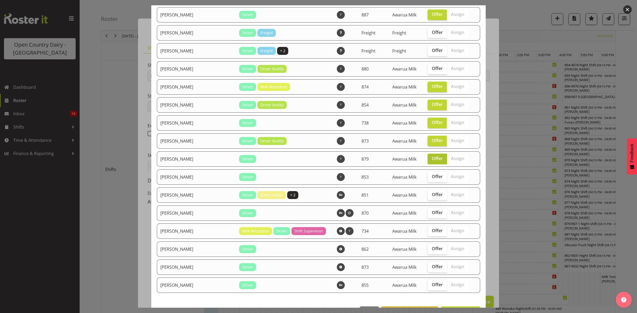
scroll to position [630, 0]
click at [432, 178] on span "Offer" at bounding box center [437, 176] width 11 height 5
click at [428, 178] on input "Offer" at bounding box center [428, 176] width 3 height 3
checkbox input "true"
click at [432, 197] on span "Offer" at bounding box center [437, 194] width 11 height 5
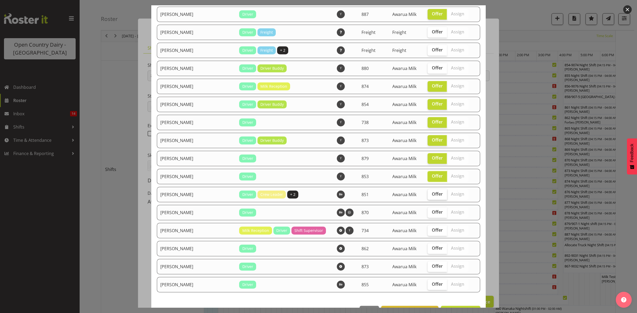
click at [429, 196] on input "Offer" at bounding box center [428, 194] width 3 height 3
checkbox input "true"
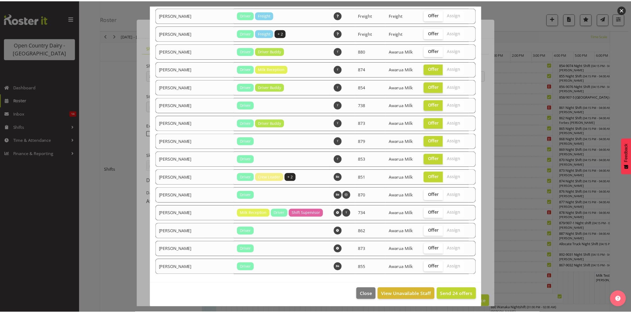
scroll to position [654, 0]
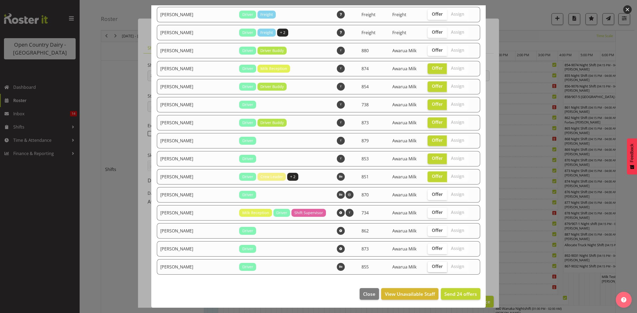
click at [432, 268] on span "Offer" at bounding box center [437, 266] width 11 height 5
click at [431, 268] on input "Offer" at bounding box center [428, 266] width 3 height 3
checkbox input "true"
click at [450, 290] on button "Send 25 offers" at bounding box center [461, 294] width 40 height 12
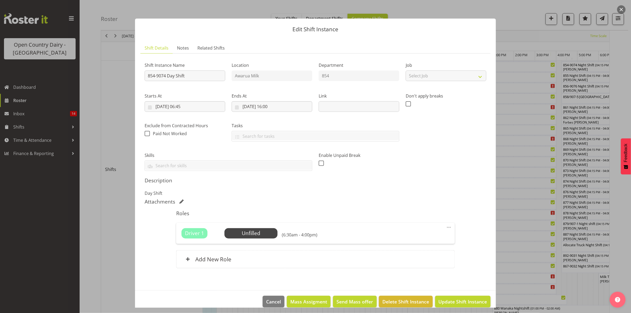
scroll to position [8, 0]
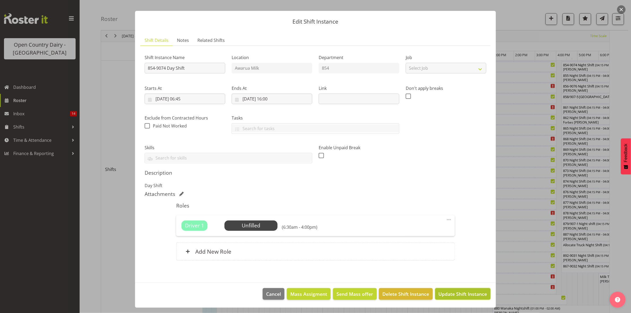
click at [467, 292] on span "Update Shift Instance" at bounding box center [463, 294] width 49 height 7
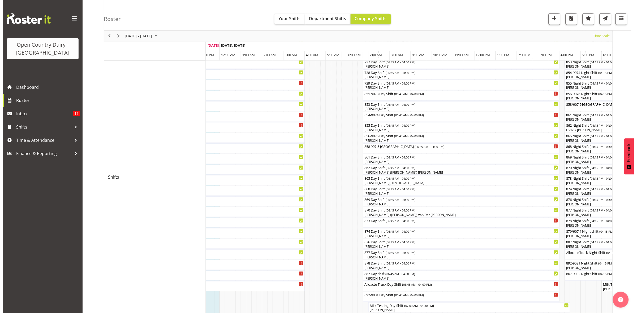
scroll to position [99, 0]
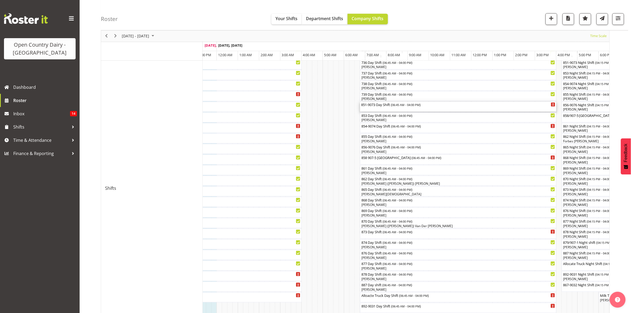
click at [368, 105] on div "851-9073 Day Shift ( 06:45 AM - 04:00 PM )" at bounding box center [458, 104] width 194 height 5
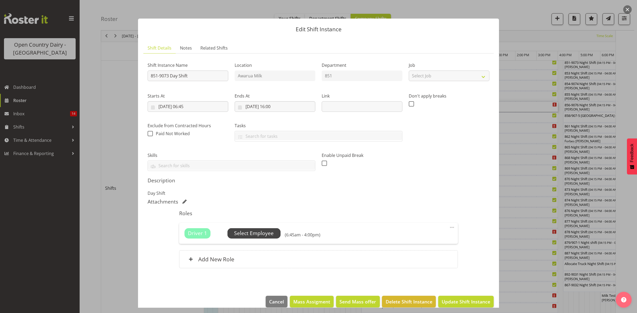
click at [270, 230] on span "Select Employee" at bounding box center [254, 234] width 40 height 8
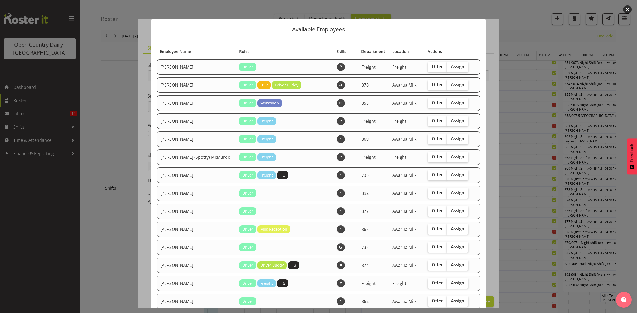
click at [365, 198] on td "892" at bounding box center [373, 193] width 31 height 15
click at [432, 141] on span "Offer" at bounding box center [437, 138] width 11 height 5
click at [430, 141] on input "Offer" at bounding box center [428, 138] width 3 height 3
checkbox input "true"
click at [432, 173] on span "Offer" at bounding box center [437, 174] width 11 height 5
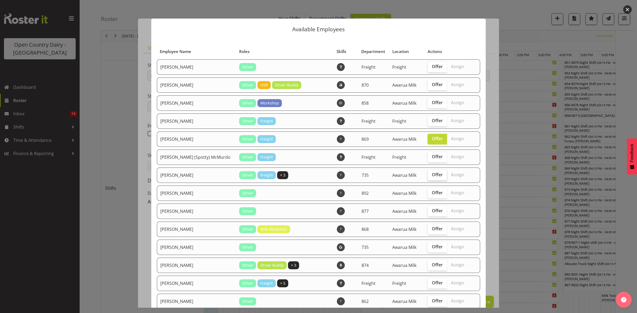
click at [427, 173] on input "Offer" at bounding box center [428, 174] width 3 height 3
checkbox input "true"
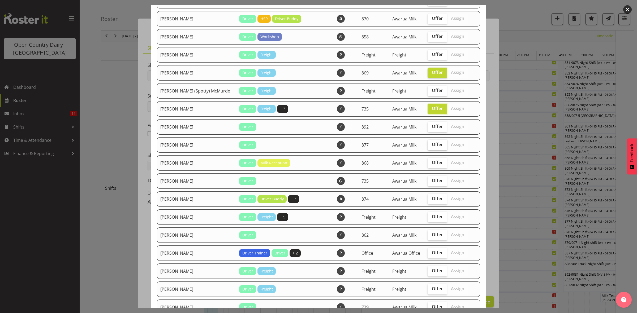
click at [432, 145] on span "Offer" at bounding box center [437, 144] width 11 height 5
click at [427, 145] on input "Offer" at bounding box center [428, 144] width 3 height 3
checkbox input "true"
click at [432, 164] on span "Offer" at bounding box center [437, 162] width 11 height 5
click at [431, 164] on input "Offer" at bounding box center [428, 162] width 3 height 3
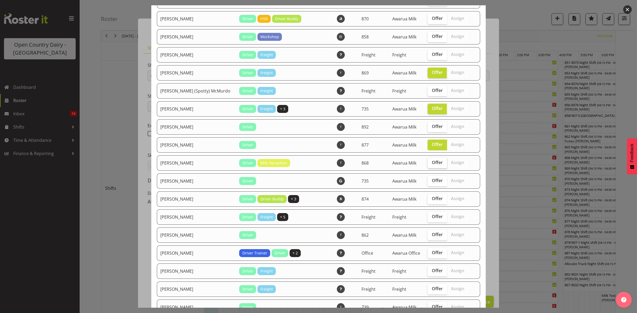
checkbox input "true"
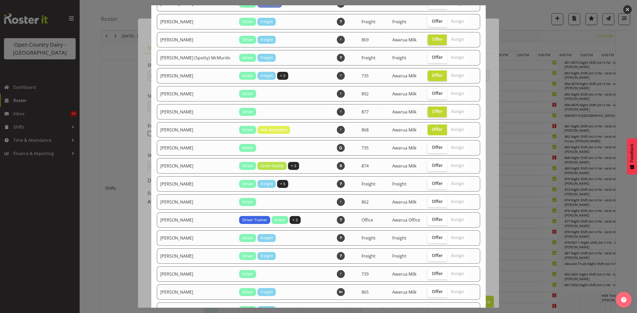
scroll to position [133, 0]
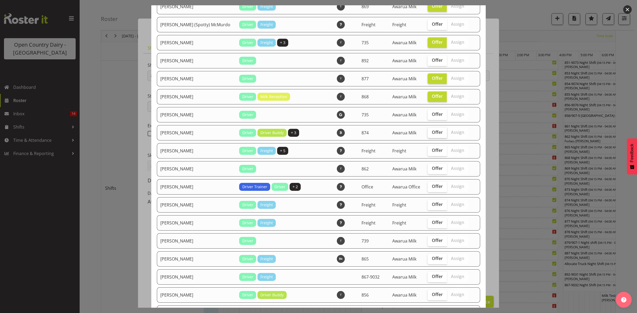
click at [427, 132] on label "Offer" at bounding box center [436, 133] width 19 height 11
click at [427, 132] on input "Offer" at bounding box center [428, 132] width 3 height 3
checkbox input "true"
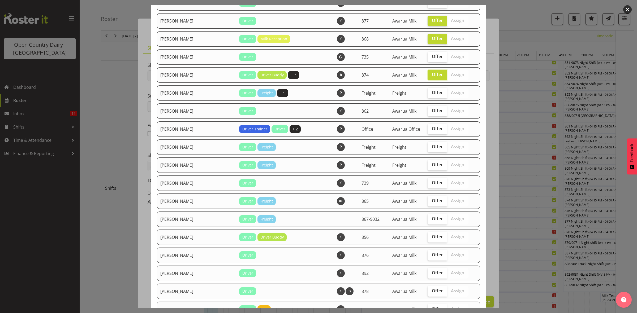
scroll to position [199, 0]
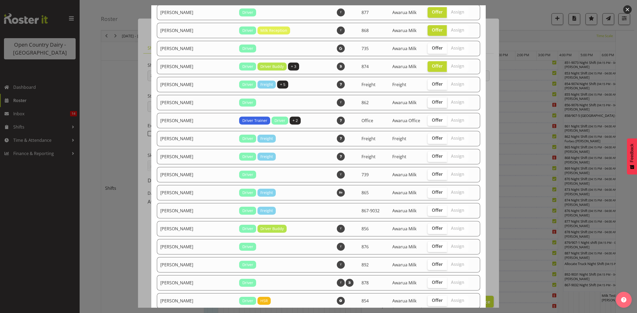
click at [432, 105] on span "Offer" at bounding box center [437, 101] width 11 height 5
click at [429, 104] on input "Offer" at bounding box center [428, 102] width 3 height 3
checkbox input "true"
click at [432, 177] on span "Offer" at bounding box center [437, 174] width 11 height 5
click at [430, 176] on input "Offer" at bounding box center [428, 174] width 3 height 3
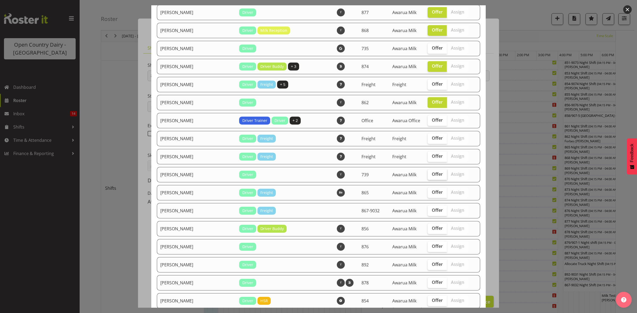
checkbox input "true"
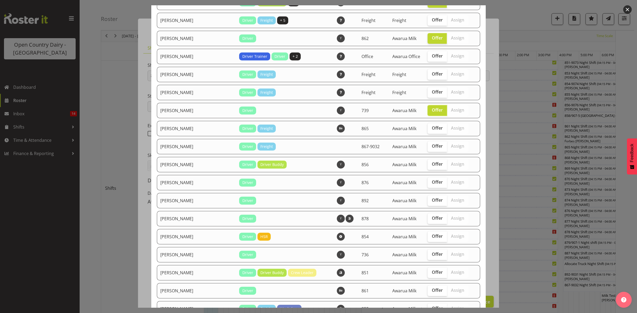
scroll to position [265, 0]
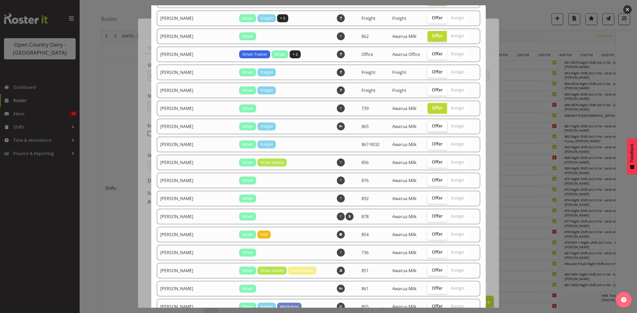
click at [427, 132] on label "Offer" at bounding box center [436, 126] width 19 height 11
click at [427, 128] on input "Offer" at bounding box center [428, 125] width 3 height 3
checkbox input "true"
click at [428, 142] on label "Offer" at bounding box center [436, 144] width 19 height 11
click at [428, 142] on input "Offer" at bounding box center [428, 143] width 3 height 3
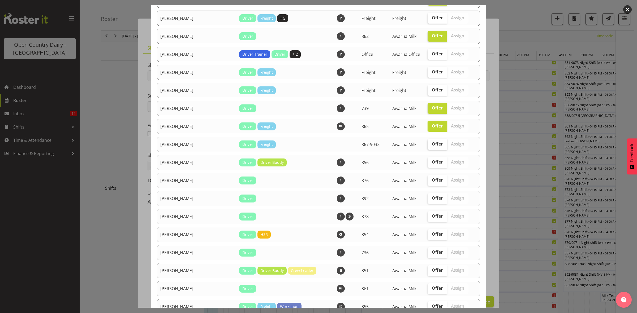
checkbox input "true"
click at [432, 165] on span "Offer" at bounding box center [437, 161] width 11 height 5
click at [427, 164] on input "Offer" at bounding box center [428, 162] width 3 height 3
checkbox input "true"
click at [430, 179] on label "Offer" at bounding box center [436, 180] width 19 height 11
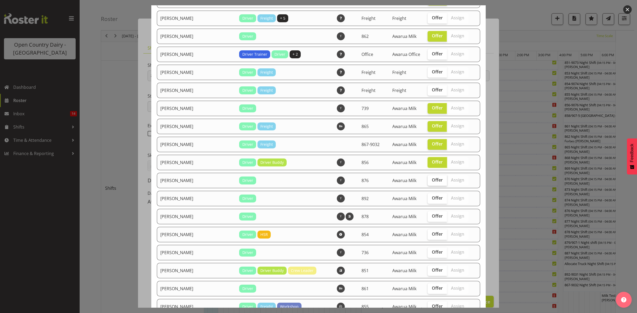
click at [430, 179] on input "Offer" at bounding box center [428, 180] width 3 height 3
checkbox input "true"
click at [432, 201] on span "Offer" at bounding box center [437, 198] width 11 height 5
click at [430, 200] on input "Offer" at bounding box center [428, 198] width 3 height 3
checkbox input "true"
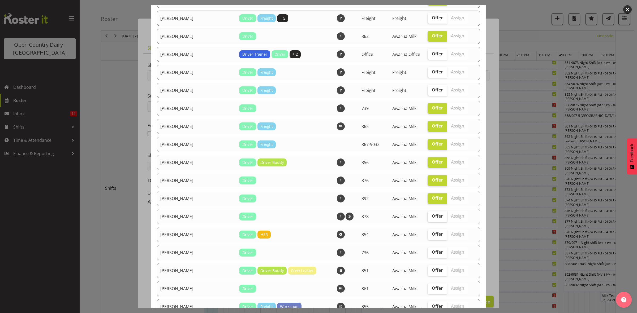
click at [432, 218] on span "Offer" at bounding box center [437, 216] width 11 height 5
click at [428, 218] on input "Offer" at bounding box center [428, 216] width 3 height 3
checkbox input "true"
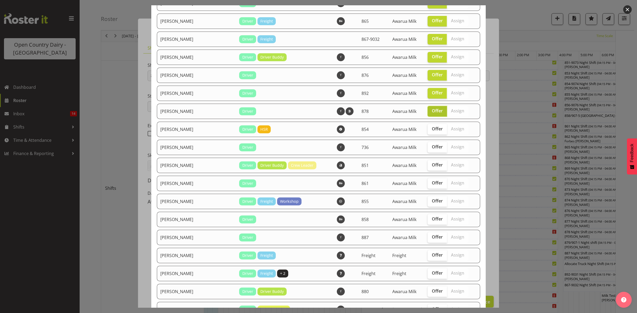
scroll to position [398, 0]
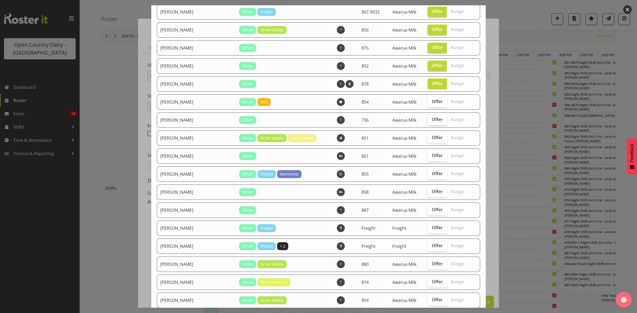
click at [427, 124] on label "Offer" at bounding box center [436, 120] width 19 height 11
click at [427, 122] on input "Offer" at bounding box center [428, 119] width 3 height 3
checkbox input "true"
click at [432, 157] on span "Offer" at bounding box center [437, 155] width 11 height 5
click at [427, 157] on input "Offer" at bounding box center [428, 155] width 3 height 3
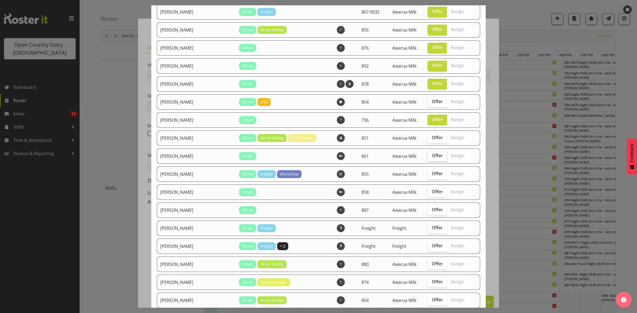
checkbox input "true"
click at [432, 194] on span "Offer" at bounding box center [437, 191] width 11 height 5
click at [427, 194] on input "Offer" at bounding box center [428, 191] width 3 height 3
checkbox input "true"
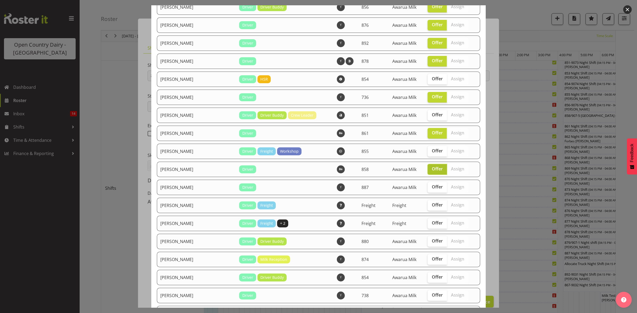
scroll to position [431, 0]
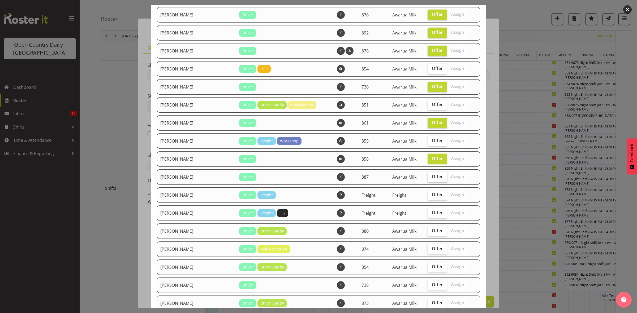
click at [432, 179] on span "Offer" at bounding box center [437, 176] width 11 height 5
click at [427, 179] on input "Offer" at bounding box center [428, 176] width 3 height 3
checkbox input "true"
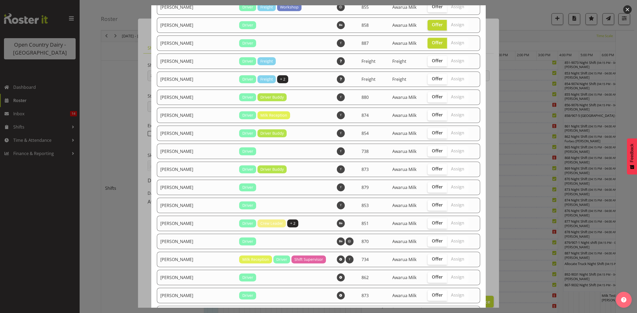
scroll to position [597, 0]
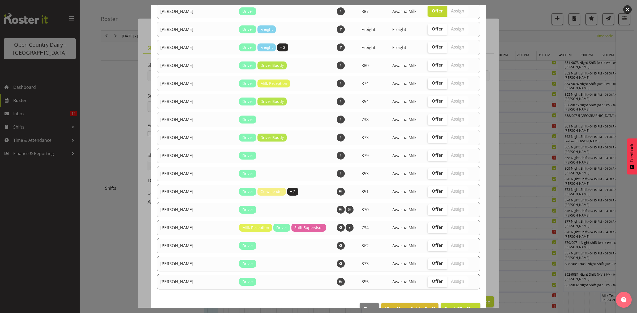
click at [432, 85] on span "Offer" at bounding box center [437, 82] width 11 height 5
click at [428, 85] on input "Offer" at bounding box center [428, 82] width 3 height 3
checkbox input "true"
click at [429, 118] on td "Offer Assign" at bounding box center [448, 119] width 49 height 15
click at [427, 107] on label "Offer" at bounding box center [436, 101] width 19 height 11
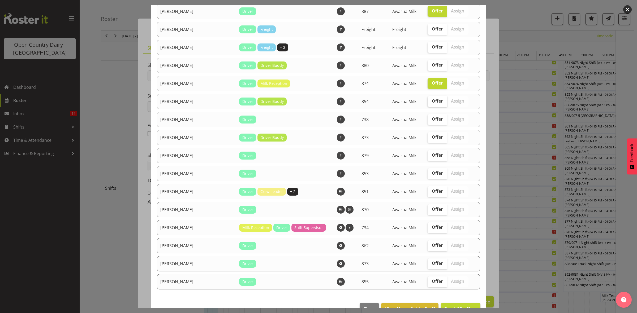
click at [427, 103] on input "Offer" at bounding box center [428, 100] width 3 height 3
checkbox input "true"
click at [432, 122] on span "Offer" at bounding box center [437, 118] width 11 height 5
click at [428, 121] on input "Offer" at bounding box center [428, 119] width 3 height 3
checkbox input "true"
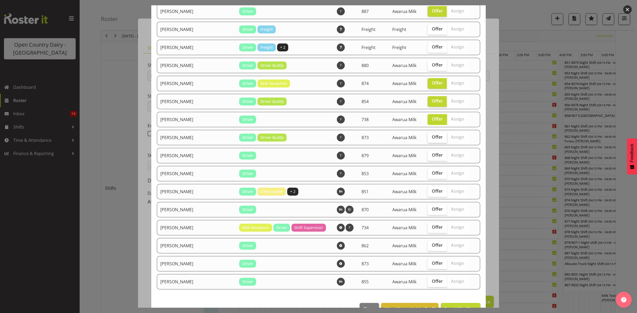
click at [432, 140] on span "Offer" at bounding box center [437, 137] width 11 height 5
click at [429, 139] on input "Offer" at bounding box center [428, 137] width 3 height 3
checkbox input "true"
click at [432, 158] on span "Offer" at bounding box center [437, 155] width 11 height 5
click at [431, 157] on input "Offer" at bounding box center [428, 155] width 3 height 3
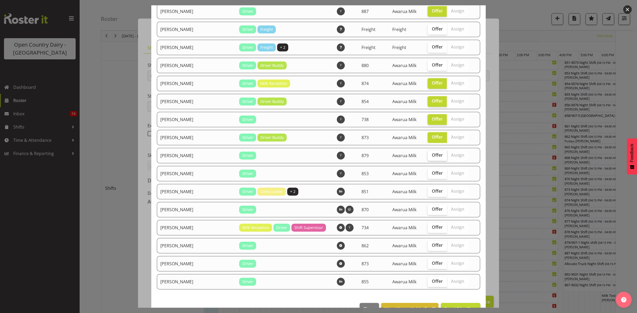
checkbox input "true"
click at [429, 179] on label "Offer" at bounding box center [436, 173] width 19 height 11
click at [429, 175] on input "Offer" at bounding box center [428, 173] width 3 height 3
checkbox input "true"
click at [432, 194] on span "Offer" at bounding box center [437, 191] width 11 height 5
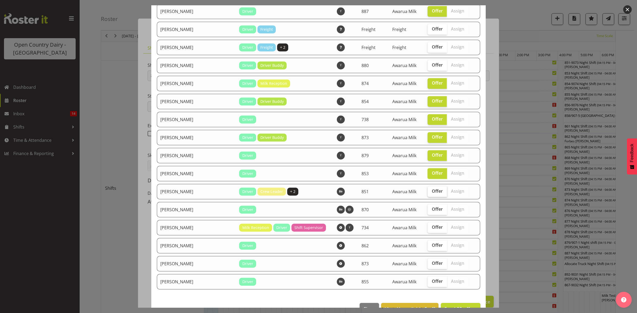
click at [427, 193] on input "Offer" at bounding box center [428, 191] width 3 height 3
checkbox input "true"
click at [428, 287] on label "Offer" at bounding box center [436, 282] width 19 height 11
click at [428, 283] on input "Offer" at bounding box center [428, 281] width 3 height 3
checkbox input "true"
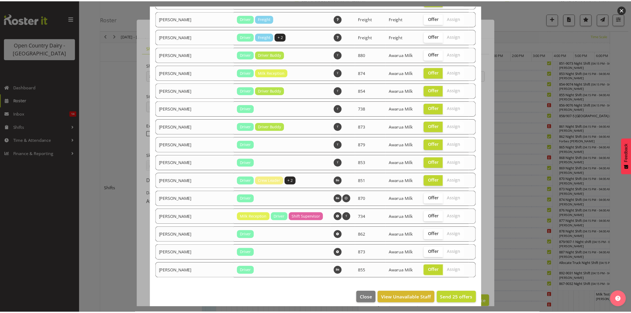
scroll to position [617, 0]
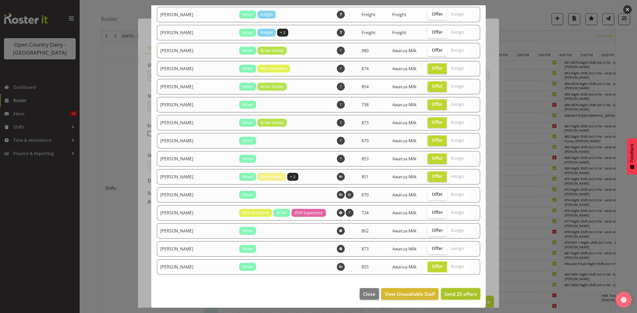
click at [447, 297] on span "Send 25 offers" at bounding box center [460, 294] width 33 height 6
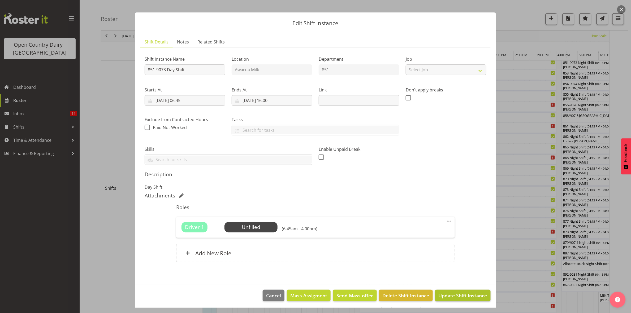
scroll to position [8, 0]
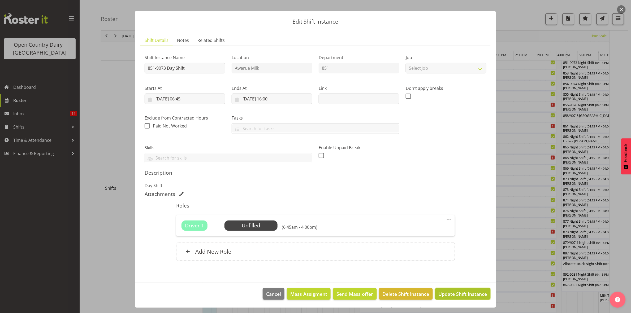
click at [464, 295] on span "Update Shift Instance" at bounding box center [463, 294] width 49 height 7
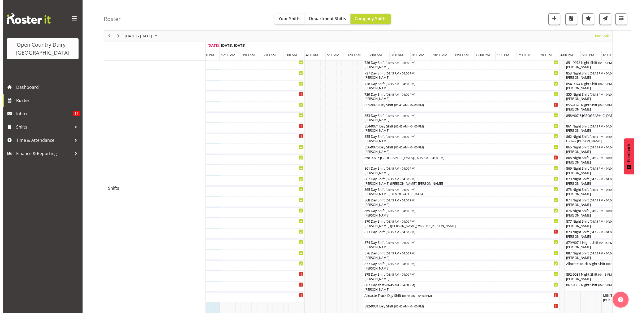
scroll to position [199, 0]
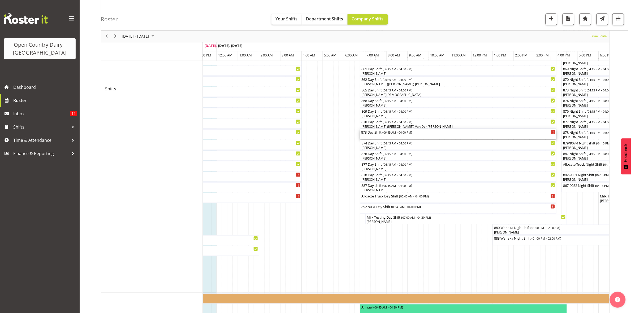
click at [384, 136] on div "873 Day Shift ( 06:45 AM - 04:00 PM )" at bounding box center [458, 134] width 194 height 10
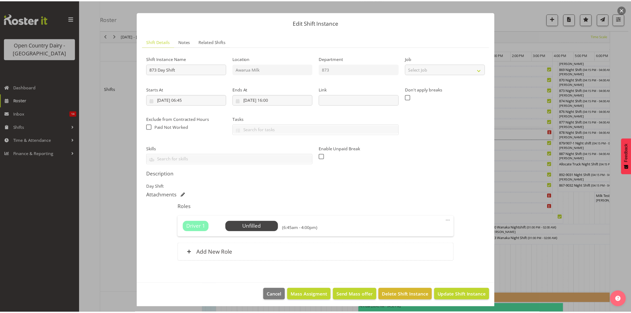
scroll to position [8, 0]
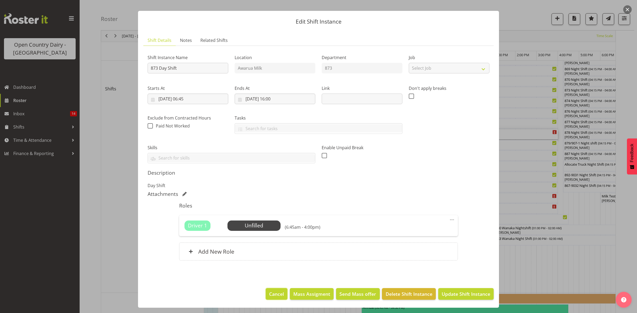
click at [272, 294] on span "Cancel" at bounding box center [276, 294] width 15 height 7
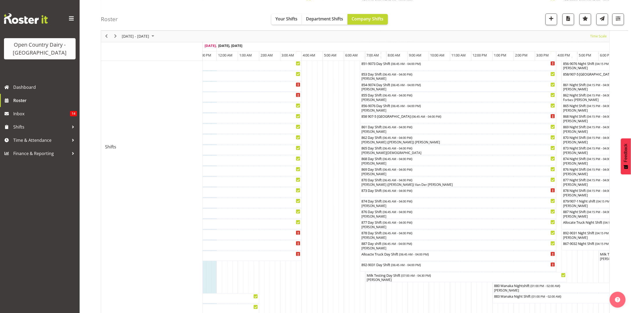
scroll to position [133, 0]
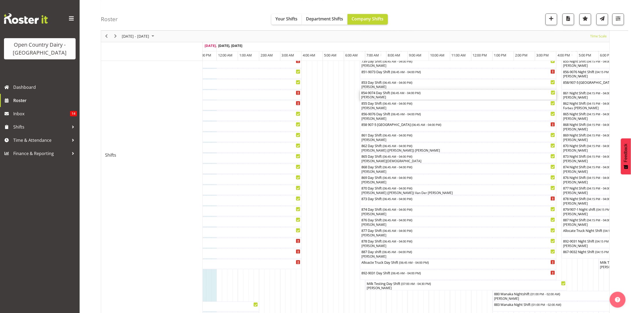
click at [378, 96] on div "[PERSON_NAME]" at bounding box center [458, 97] width 194 height 5
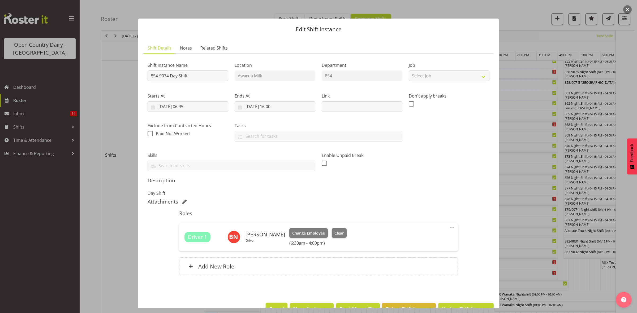
click at [277, 305] on button "Cancel" at bounding box center [277, 309] width 22 height 12
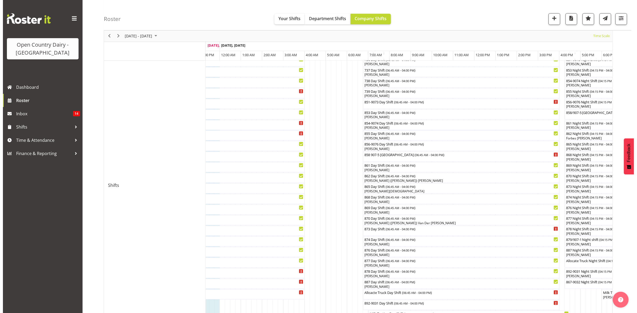
scroll to position [66, 0]
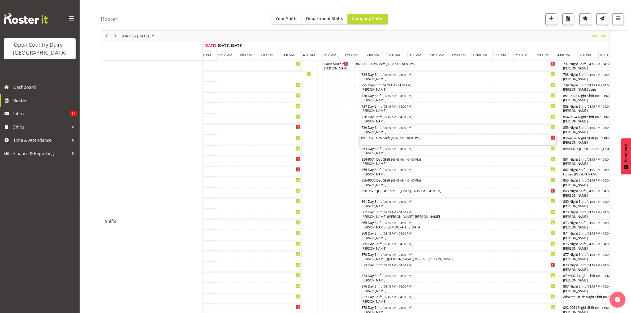
click at [374, 139] on div "851-9073 Day Shift ( 06:45 AM - 04:00 PM )" at bounding box center [458, 137] width 194 height 5
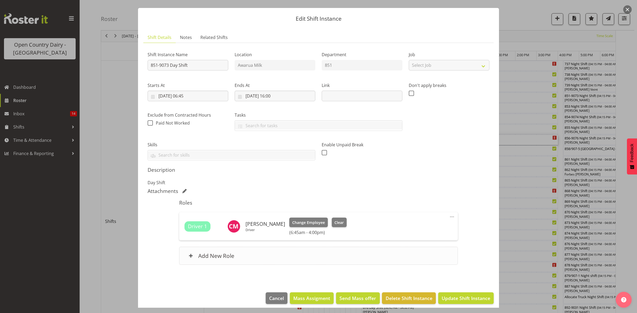
scroll to position [15, 0]
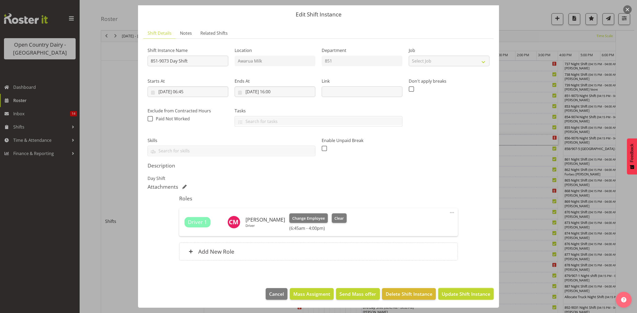
drag, startPoint x: 462, startPoint y: 296, endPoint x: 474, endPoint y: 289, distance: 13.6
click at [462, 296] on span "Update Shift Instance" at bounding box center [465, 294] width 49 height 7
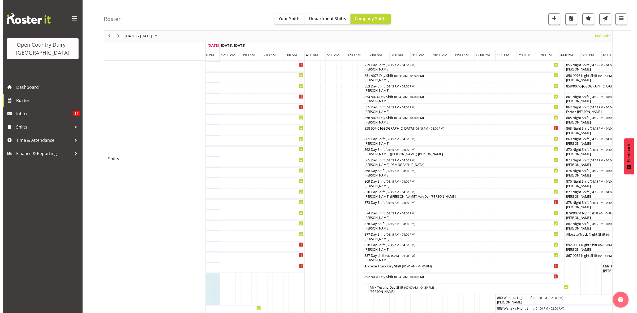
scroll to position [133, 0]
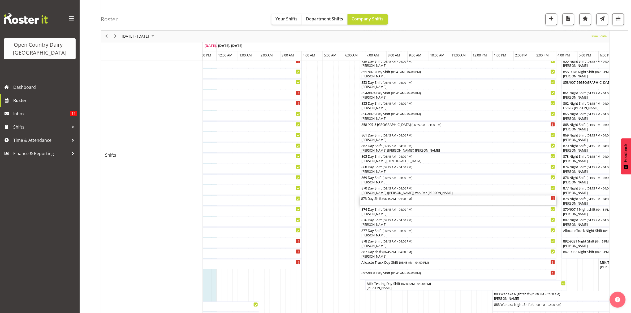
click at [410, 202] on div "873 Day Shift ( 06:45 AM - 04:00 PM )" at bounding box center [458, 201] width 194 height 10
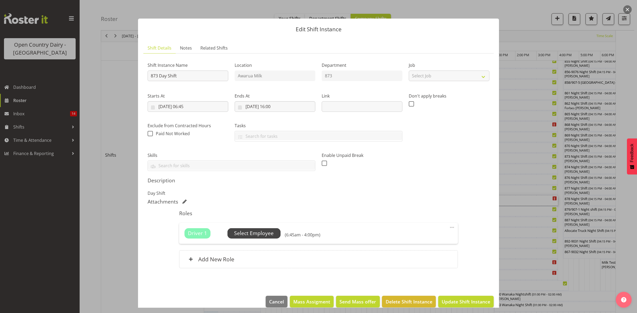
click at [268, 232] on span "Select Employee" at bounding box center [254, 234] width 40 height 8
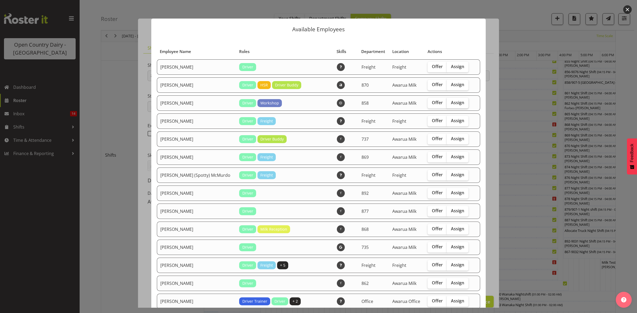
click at [451, 105] on span "Assign" at bounding box center [457, 102] width 13 height 5
click at [446, 105] on input "Assign" at bounding box center [447, 102] width 3 height 3
checkbox input "true"
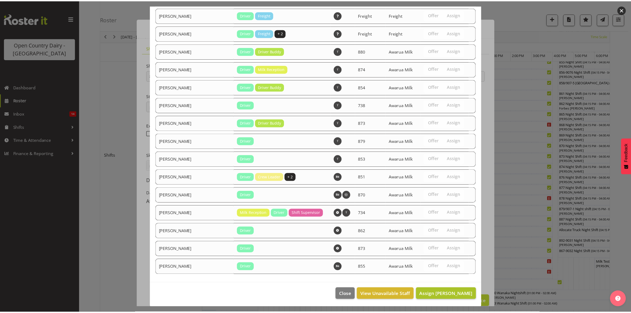
scroll to position [600, 0]
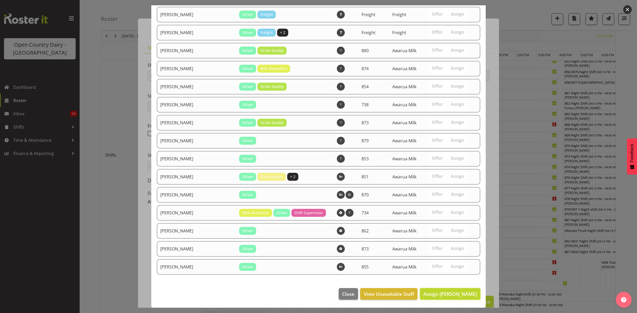
drag, startPoint x: 454, startPoint y: 290, endPoint x: 459, endPoint y: 289, distance: 5.4
click at [454, 290] on button "Assign Anthony Shaw" at bounding box center [450, 294] width 60 height 12
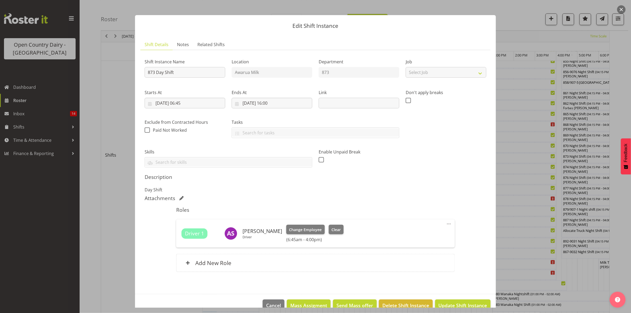
scroll to position [15, 0]
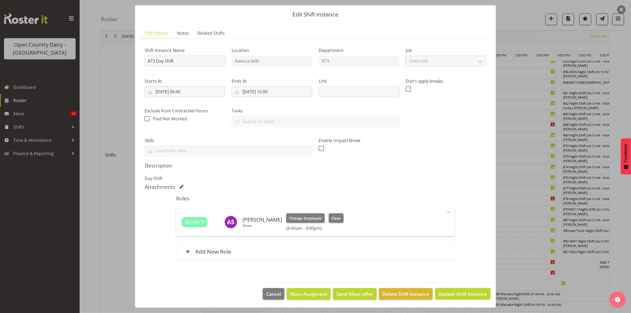
click at [460, 288] on button "Update Shift Instance" at bounding box center [462, 294] width 55 height 12
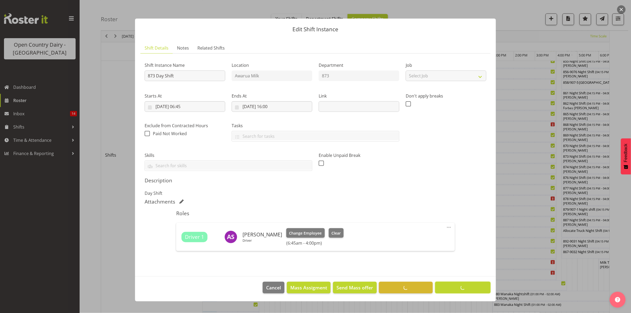
scroll to position [0, 0]
click at [462, 290] on footer "Cancel Mass Assigment Send Mass offer Delete Shift Instance Update Shift Instan…" at bounding box center [315, 289] width 361 height 25
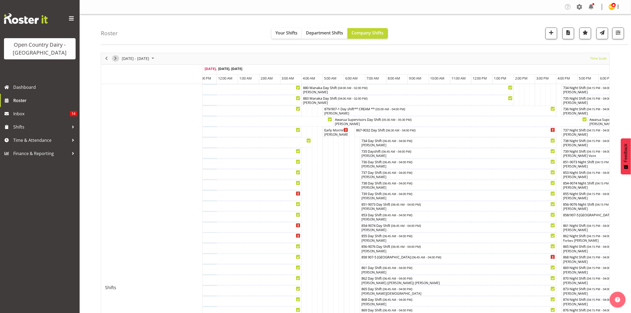
click at [113, 58] on span "Next" at bounding box center [115, 58] width 6 height 7
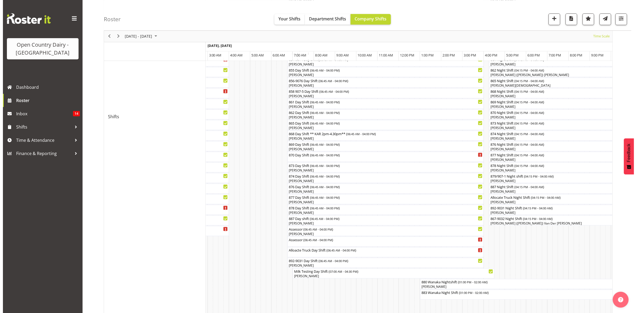
scroll to position [232, 0]
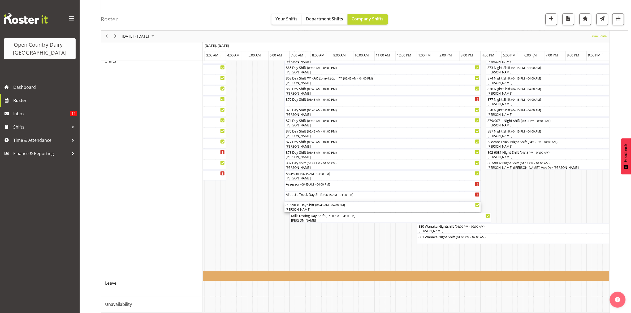
click at [316, 210] on div "[PERSON_NAME]" at bounding box center [382, 210] width 194 height 5
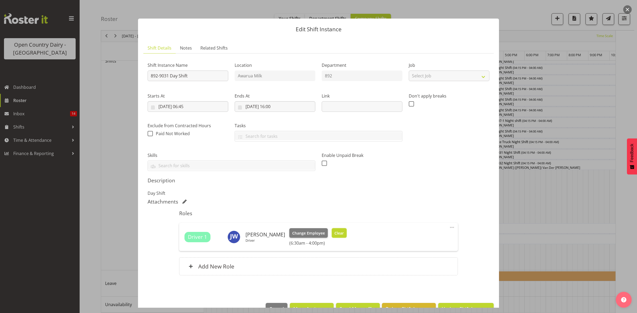
click at [338, 232] on span "Clear" at bounding box center [338, 234] width 9 height 6
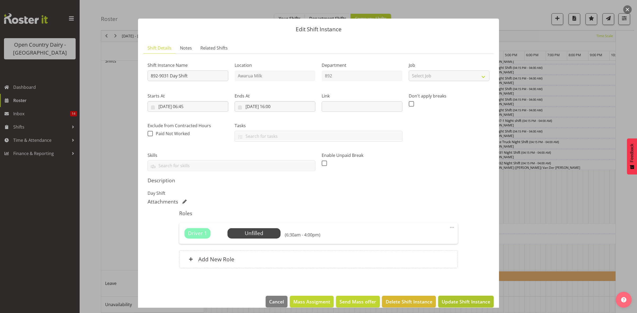
click at [462, 301] on span "Update Shift Instance" at bounding box center [465, 301] width 49 height 7
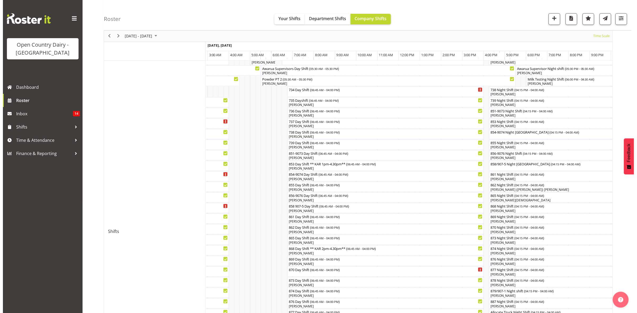
scroll to position [99, 0]
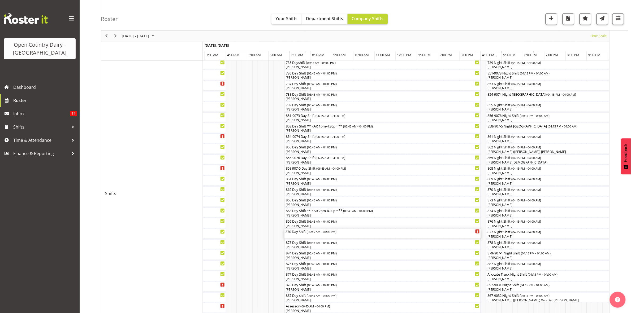
click at [321, 236] on div "870 Day Shift ( 06:45 AM - 04:00 PM )" at bounding box center [382, 234] width 194 height 10
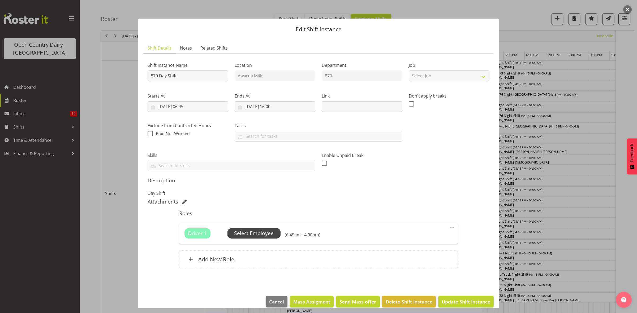
click at [276, 236] on span "Select Employee" at bounding box center [253, 233] width 53 height 10
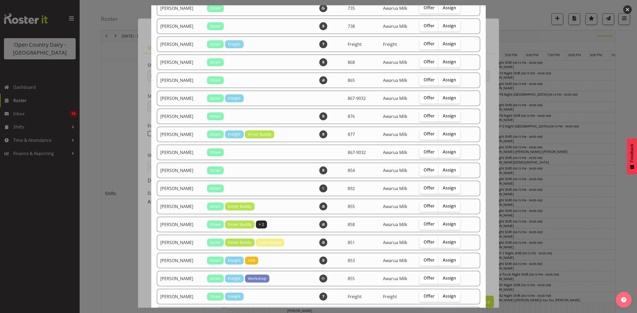
scroll to position [199, 0]
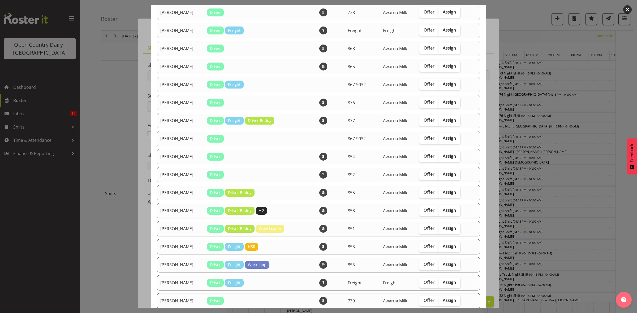
click at [457, 180] on div "Offer Assign" at bounding box center [444, 175] width 50 height 11
click at [451, 177] on span "Assign" at bounding box center [449, 174] width 13 height 5
click at [442, 176] on input "Assign" at bounding box center [439, 174] width 3 height 3
checkbox input "true"
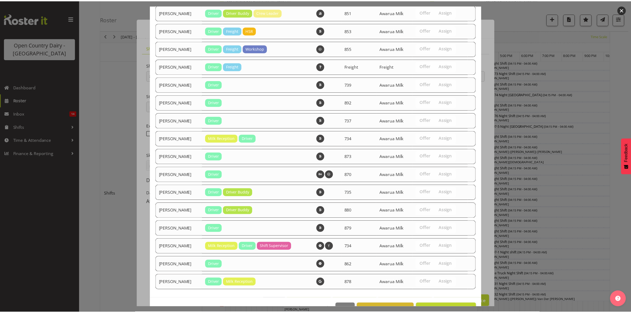
scroll to position [436, 0]
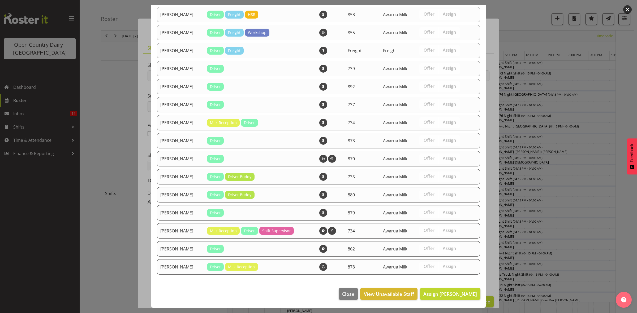
click at [454, 286] on footer "Close View Unavailable Staff Assign Josh Winship" at bounding box center [318, 295] width 334 height 25
click at [454, 290] on button "Assign Josh Winship" at bounding box center [450, 294] width 60 height 12
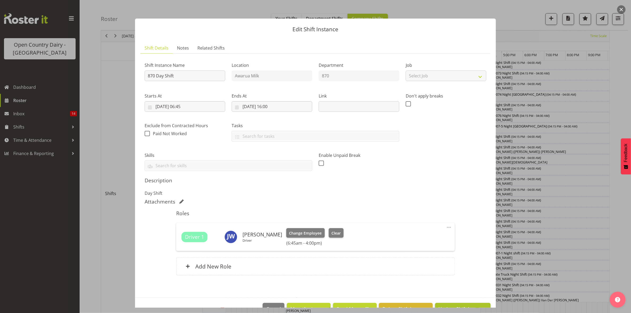
scroll to position [15, 0]
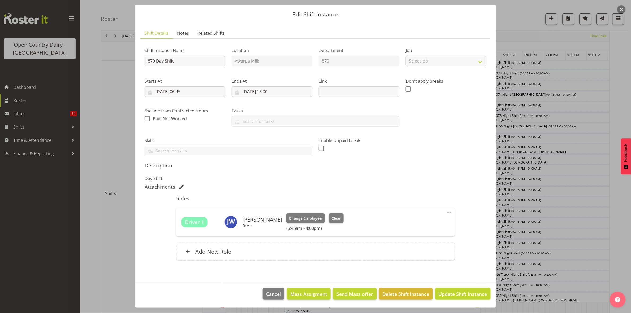
drag, startPoint x: 455, startPoint y: 292, endPoint x: 461, endPoint y: 290, distance: 5.9
click at [454, 292] on span "Update Shift Instance" at bounding box center [463, 294] width 49 height 7
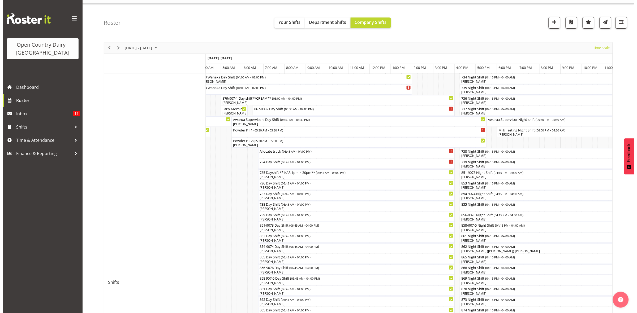
scroll to position [10, 0]
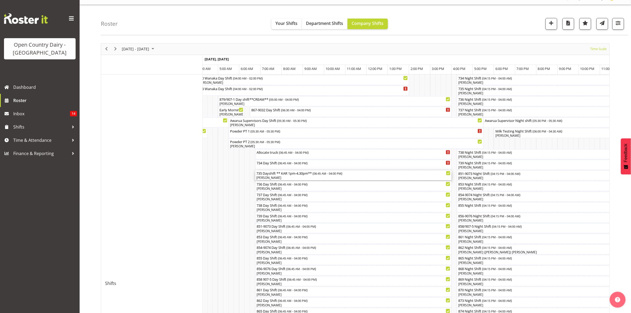
click at [323, 175] on span "06:45 AM - 04:00 PM" at bounding box center [328, 173] width 28 height 4
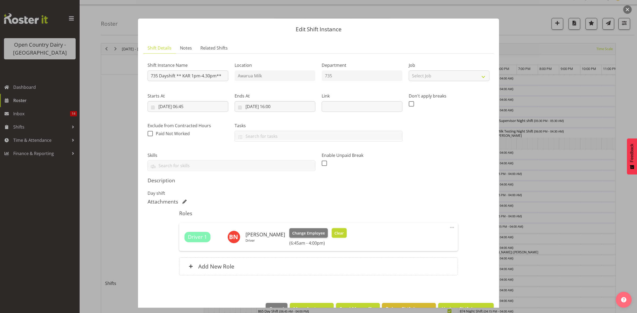
click at [338, 232] on span "Clear" at bounding box center [338, 234] width 9 height 6
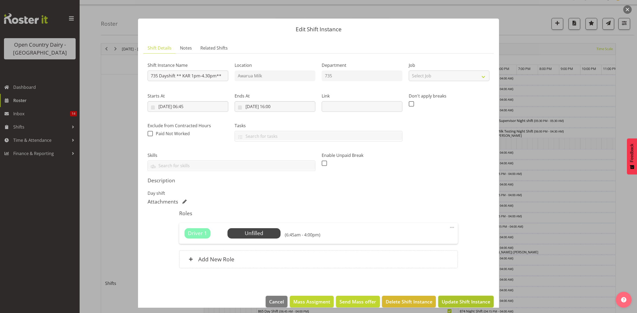
click at [445, 297] on button "Update Shift Instance" at bounding box center [465, 302] width 55 height 12
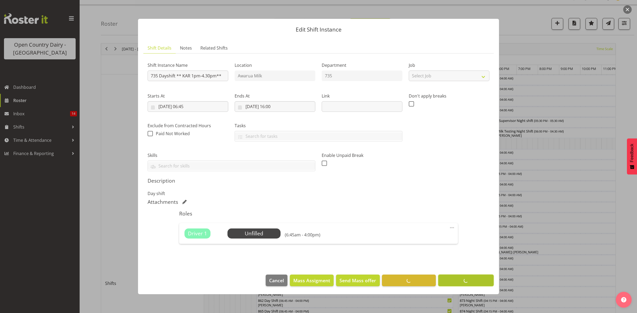
scroll to position [0, 0]
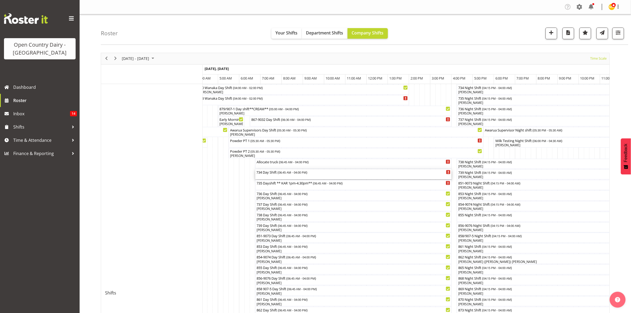
click at [300, 174] on span "06:45 AM - 04:00 PM" at bounding box center [293, 172] width 28 height 4
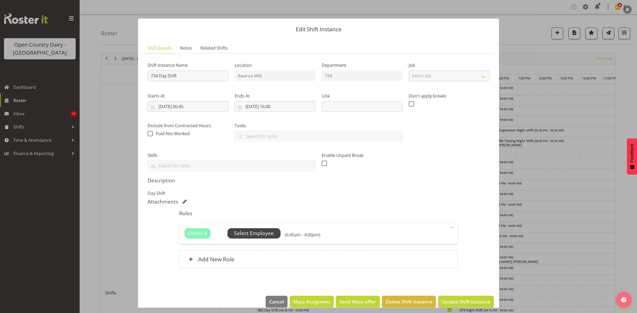
click at [257, 238] on span "Select Employee" at bounding box center [253, 233] width 53 height 10
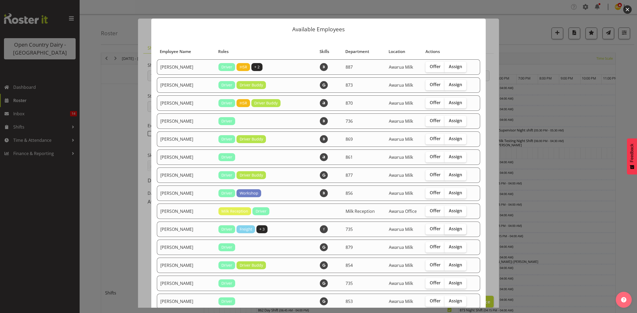
click at [449, 230] on span "Assign" at bounding box center [455, 228] width 13 height 5
click at [446, 230] on input "Assign" at bounding box center [445, 228] width 3 height 3
checkbox input "true"
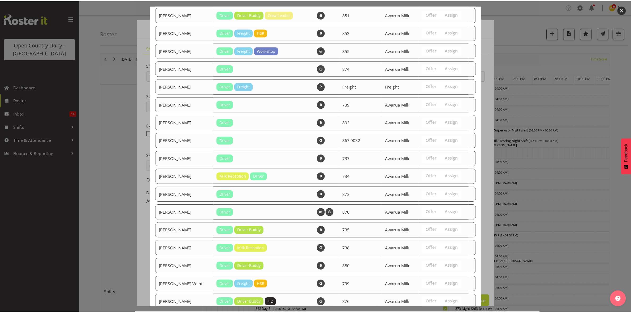
scroll to position [781, 0]
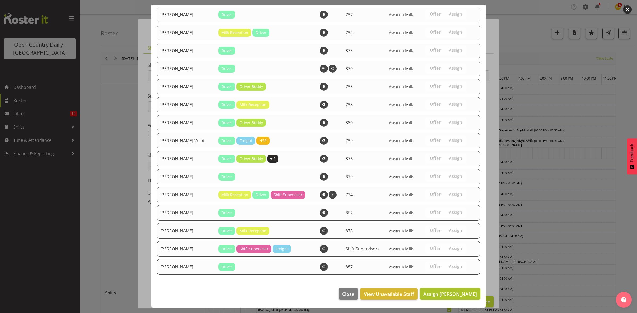
click at [452, 291] on span "Assign Brian Neas" at bounding box center [450, 294] width 54 height 6
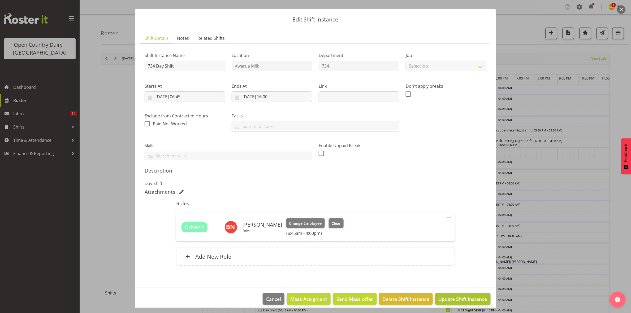
scroll to position [15, 0]
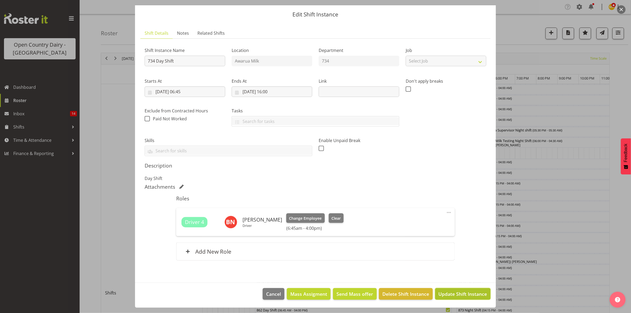
click at [454, 292] on span "Update Shift Instance" at bounding box center [463, 294] width 49 height 7
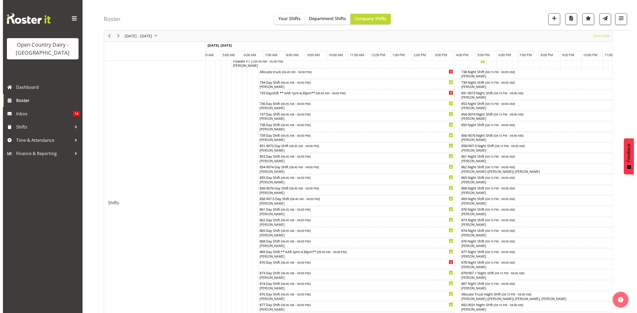
scroll to position [99, 0]
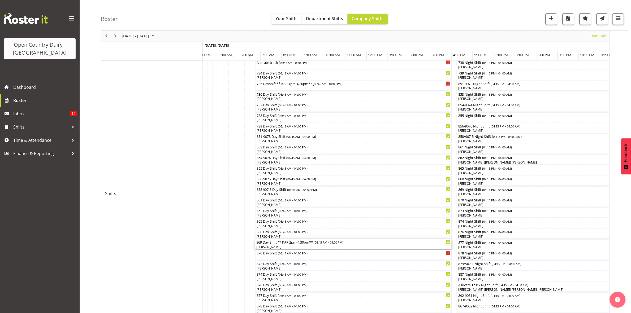
click at [272, 244] on div "869 Day Shift ** KAR 2pm-4.30pm** ( 06:45 AM - 04:00 PM )" at bounding box center [353, 242] width 194 height 5
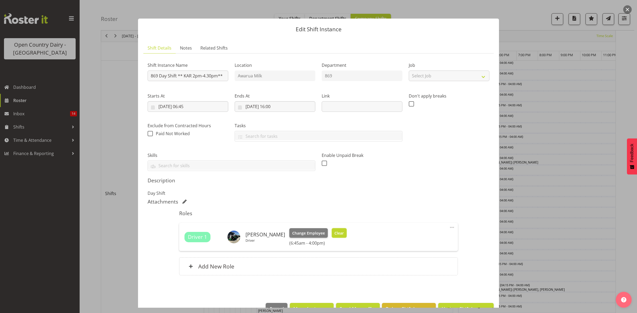
click at [332, 237] on button "Clear" at bounding box center [339, 233] width 15 height 10
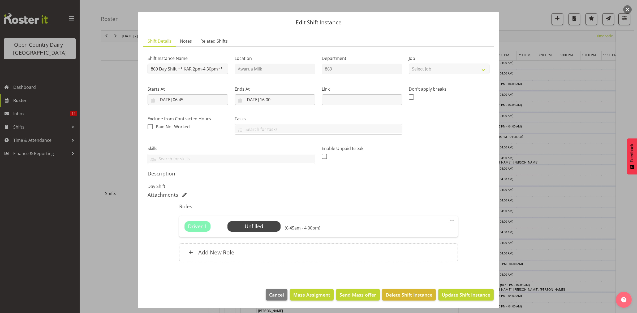
scroll to position [8, 0]
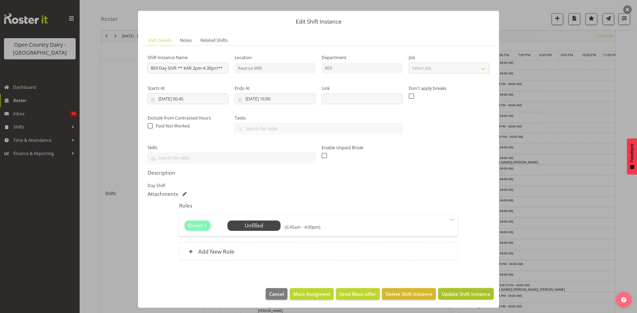
click at [447, 293] on span "Update Shift Instance" at bounding box center [465, 294] width 49 height 7
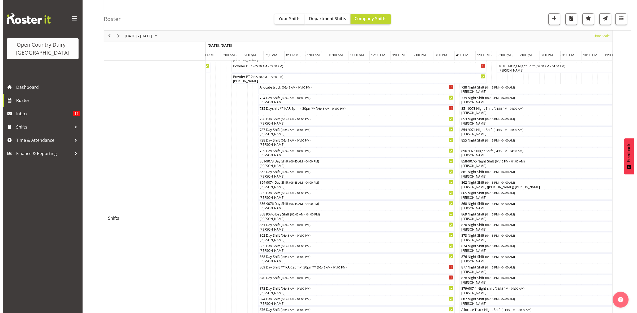
scroll to position [99, 0]
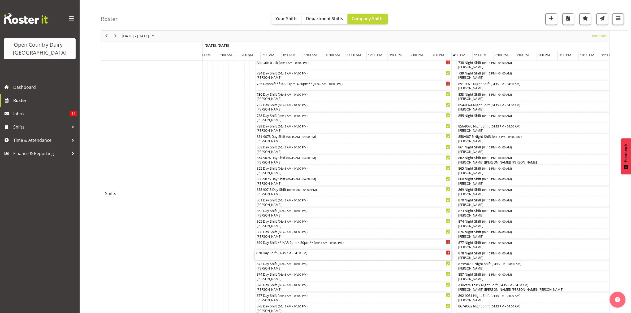
click at [286, 253] on span "06:45 AM - 04:00 PM" at bounding box center [293, 253] width 28 height 4
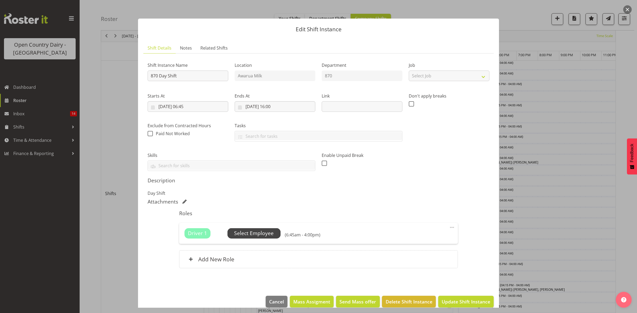
click at [263, 236] on span "Select Employee" at bounding box center [254, 234] width 40 height 8
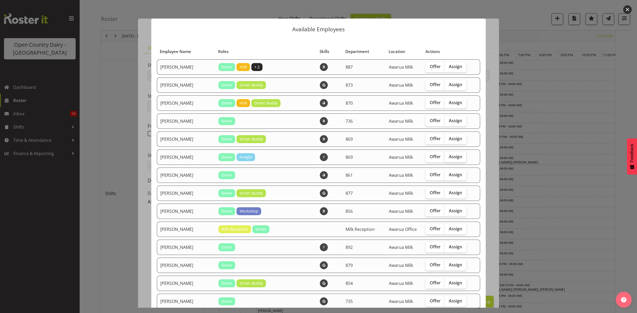
click at [457, 158] on label "Assign" at bounding box center [455, 157] width 22 height 11
click at [448, 158] on input "Assign" at bounding box center [445, 156] width 3 height 3
checkbox input "true"
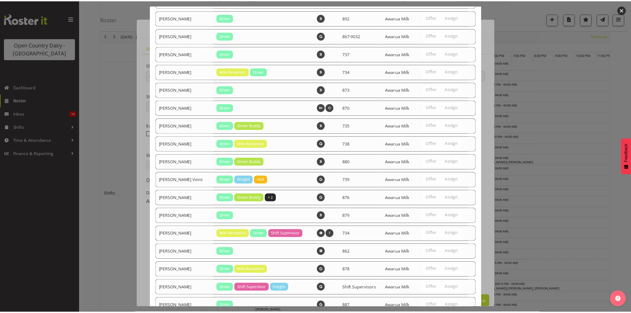
scroll to position [817, 0]
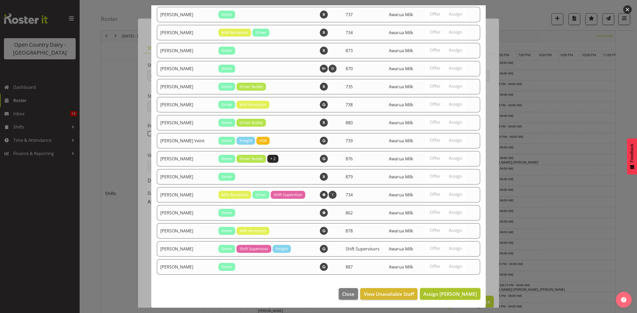
click at [459, 293] on span "Assign Barry Johnston" at bounding box center [450, 294] width 54 height 6
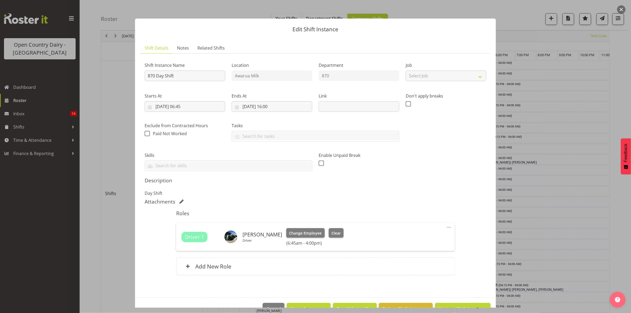
scroll to position [15, 0]
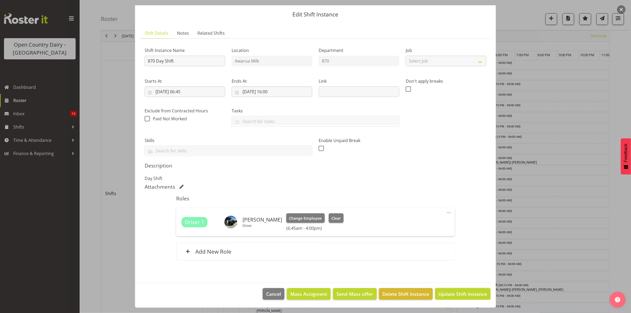
click at [460, 294] on span "Update Shift Instance" at bounding box center [463, 294] width 49 height 7
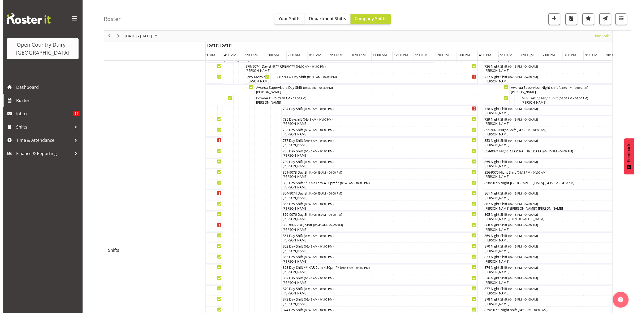
scroll to position [10, 0]
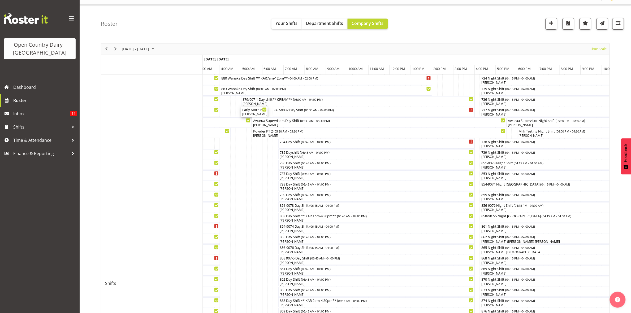
click at [255, 113] on div "[PERSON_NAME], [PERSON_NAME]" at bounding box center [254, 114] width 24 height 5
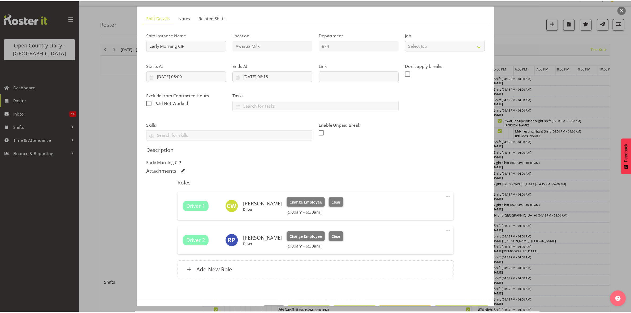
scroll to position [50, 0]
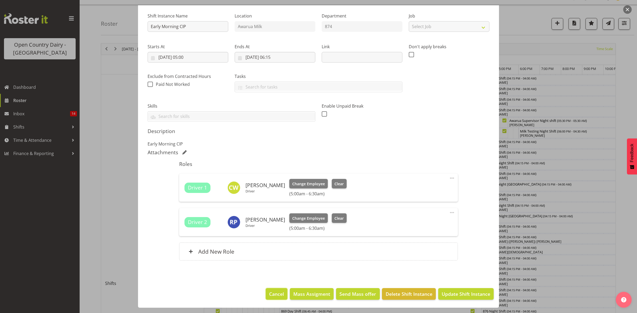
click at [271, 291] on span "Cancel" at bounding box center [276, 294] width 15 height 7
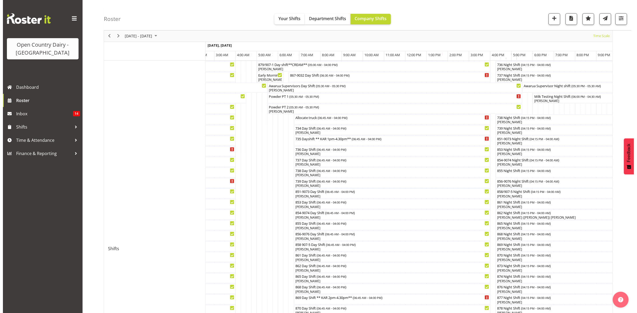
scroll to position [10, 0]
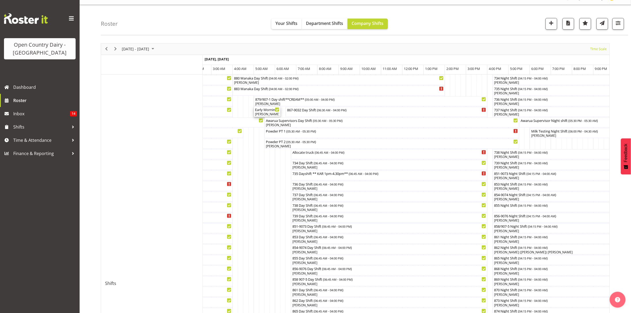
click at [261, 114] on div "Ricky Popham, Raymond George" at bounding box center [267, 114] width 24 height 5
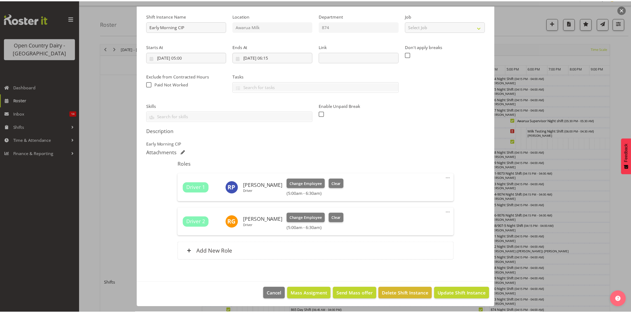
scroll to position [50, 0]
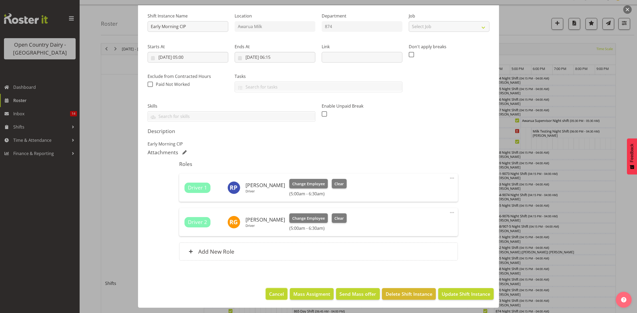
click at [269, 297] on span "Cancel" at bounding box center [276, 294] width 15 height 7
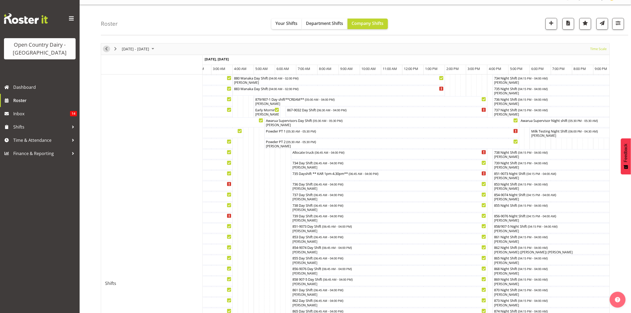
click at [105, 49] on span "Previous" at bounding box center [106, 49] width 6 height 7
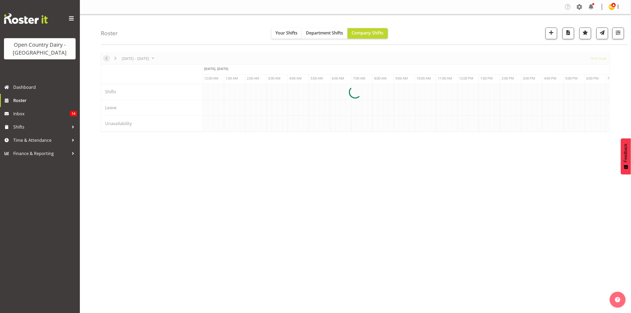
scroll to position [0, 2547]
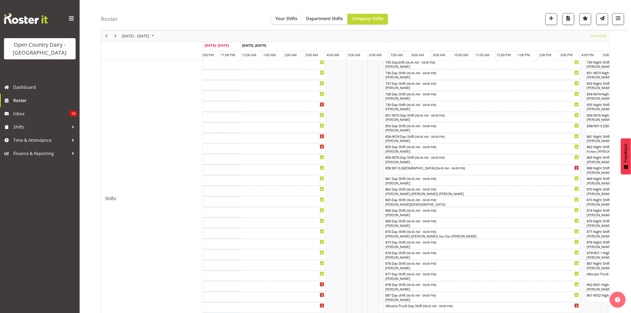
scroll to position [99, 0]
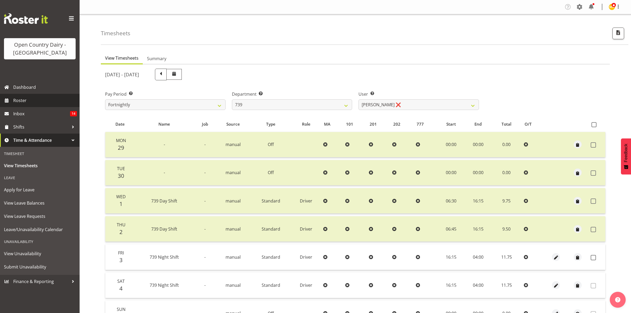
select select "902"
select select "7407"
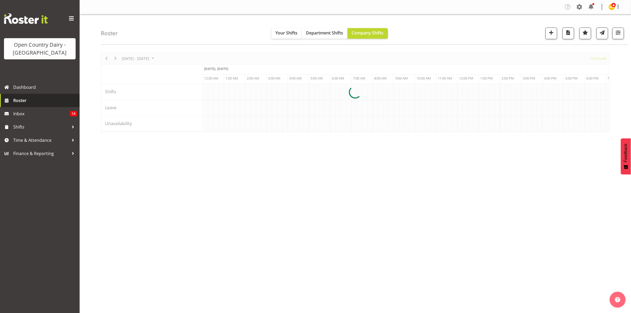
scroll to position [0, 2547]
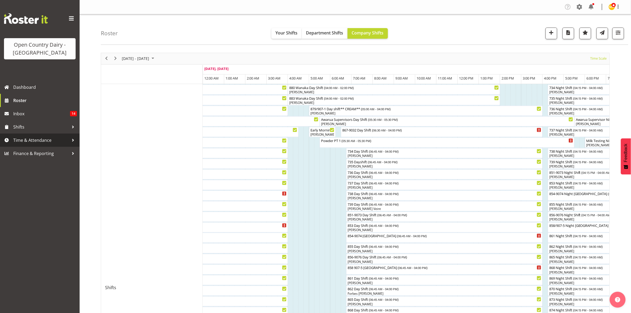
click at [69, 138] on div at bounding box center [73, 140] width 8 height 8
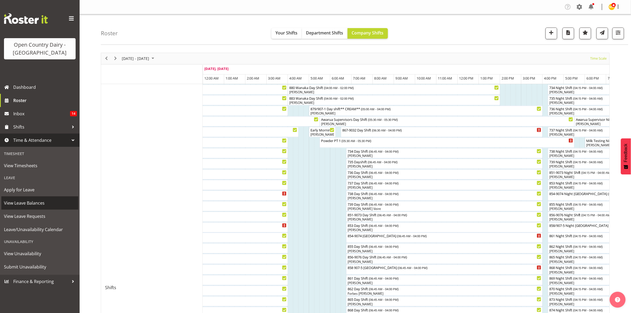
click at [25, 200] on span "View Leave Balances" at bounding box center [40, 203] width 72 height 8
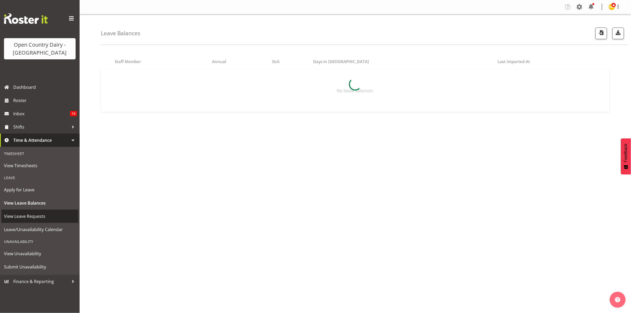
click at [25, 214] on span "View Leave Requests" at bounding box center [40, 217] width 72 height 8
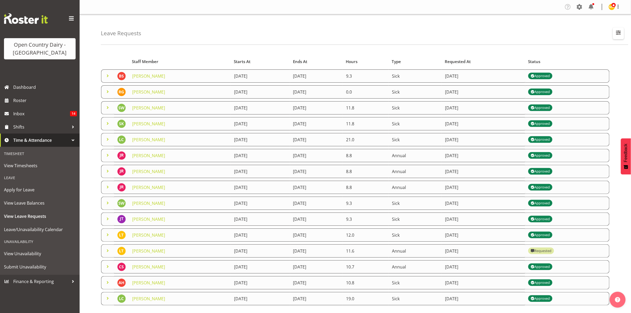
click at [620, 31] on span "button" at bounding box center [618, 32] width 7 height 7
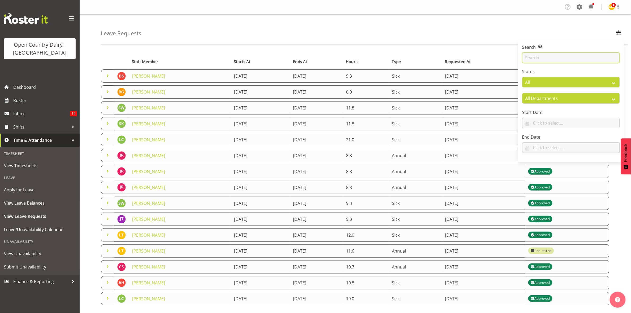
click at [567, 60] on input "text" at bounding box center [571, 58] width 98 height 11
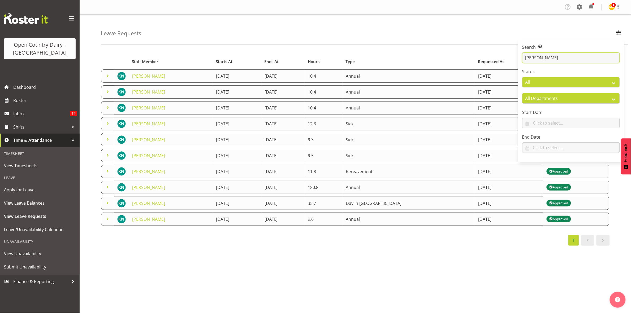
type input "karl"
click at [389, 48] on div "Leave Requests Search Search for a particular employee karl Status All Approved…" at bounding box center [355, 137] width 551 height 247
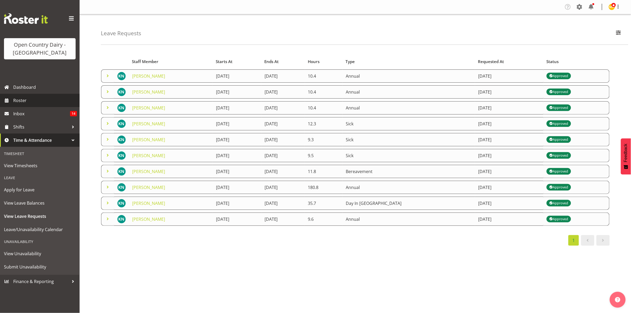
click at [27, 103] on span "Roster" at bounding box center [45, 101] width 64 height 8
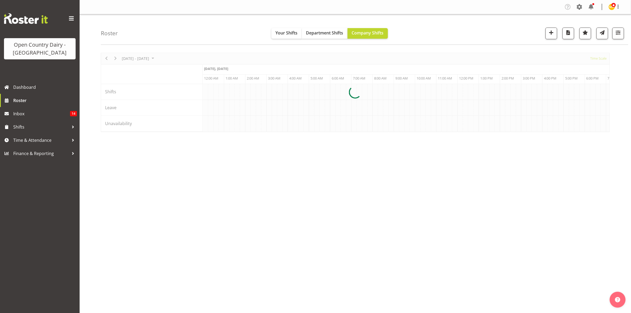
scroll to position [0, 2547]
